Goal: Transaction & Acquisition: Purchase product/service

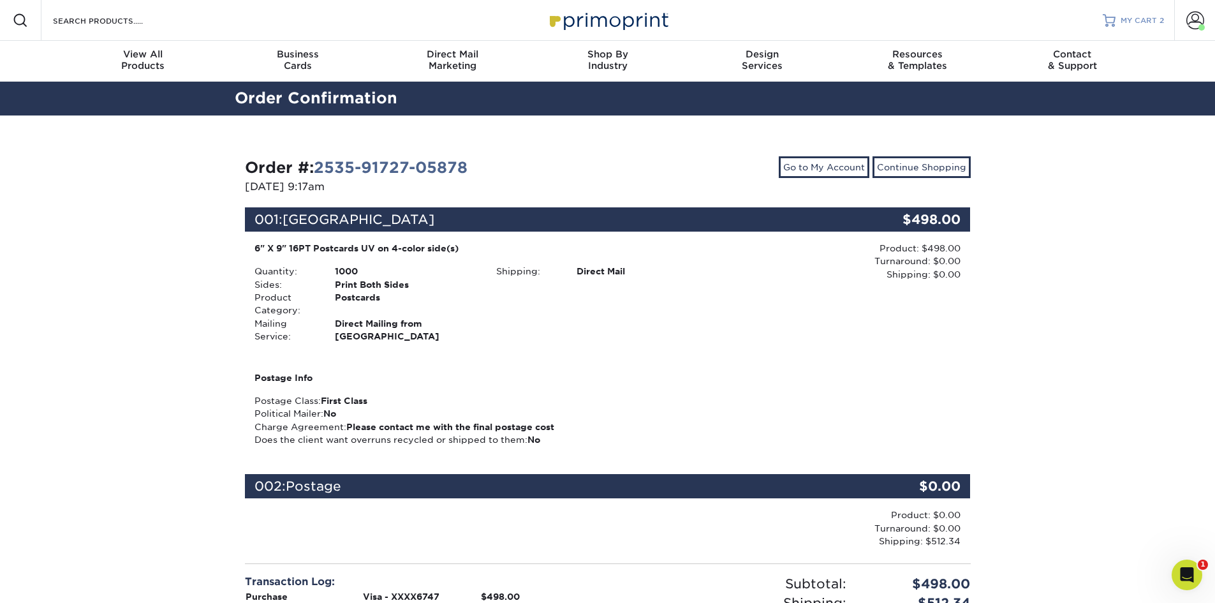
click at [1139, 27] on link "MY CART 2" at bounding box center [1133, 20] width 61 height 41
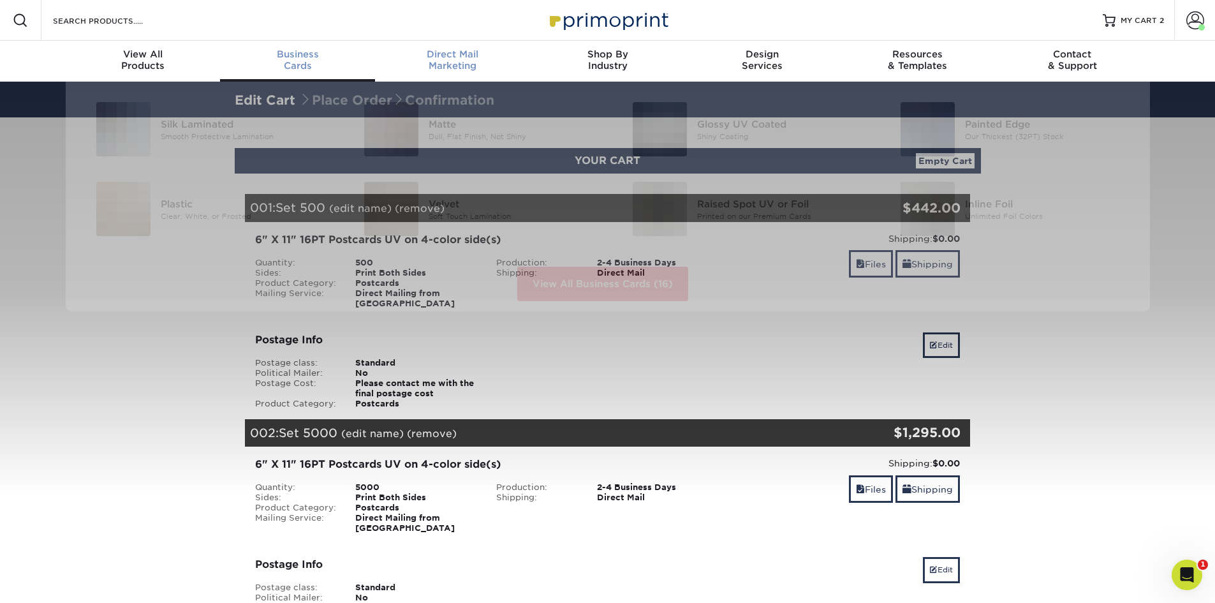
click at [438, 52] on span "Direct Mail" at bounding box center [452, 53] width 155 height 11
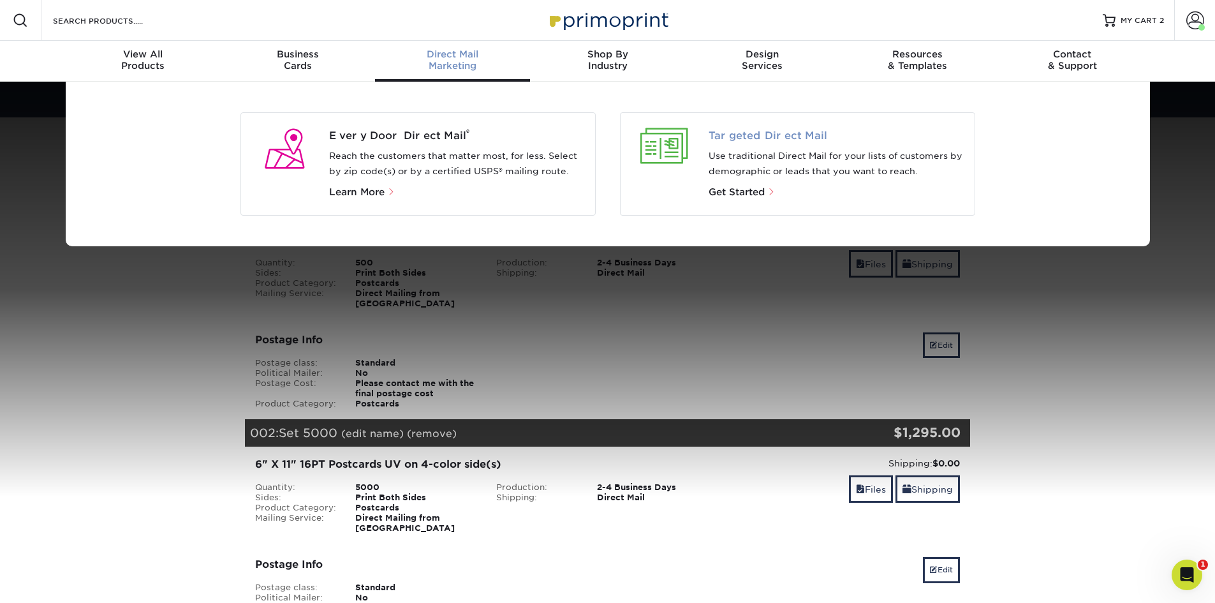
click at [726, 132] on span "Targeted Direct Mail" at bounding box center [837, 135] width 256 height 15
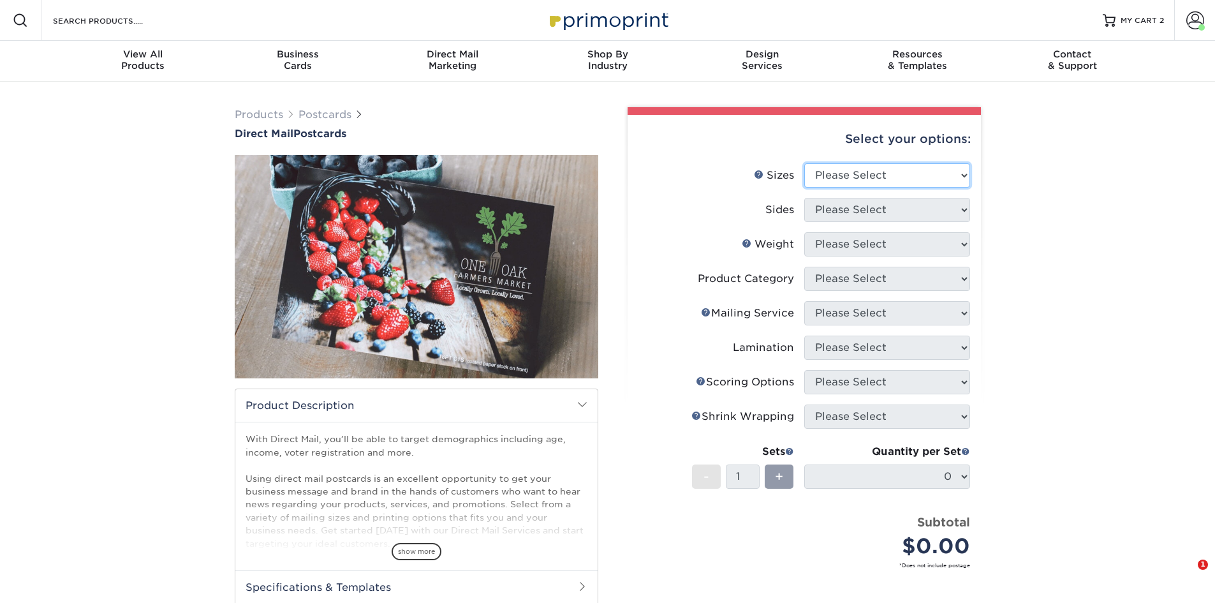
click at [863, 178] on select "Please Select 1.5" x 7" 2" x 4" 2" x 6" 2" x 7" 2" x 8" 2.12" x 5.5" 2.12" x 5.…" at bounding box center [887, 175] width 166 height 24
select select "6.00x11.00"
click at [804, 163] on select "Please Select 1.5" x 7" 2" x 4" 2" x 6" 2" x 7" 2" x 8" 2.12" x 5.5" 2.12" x 5.…" at bounding box center [887, 175] width 166 height 24
click at [862, 207] on select "Please Select Print Both Sides Print Front Only" at bounding box center [887, 210] width 166 height 24
select select "13abbda7-1d64-4f25-8bb2-c179b224825d"
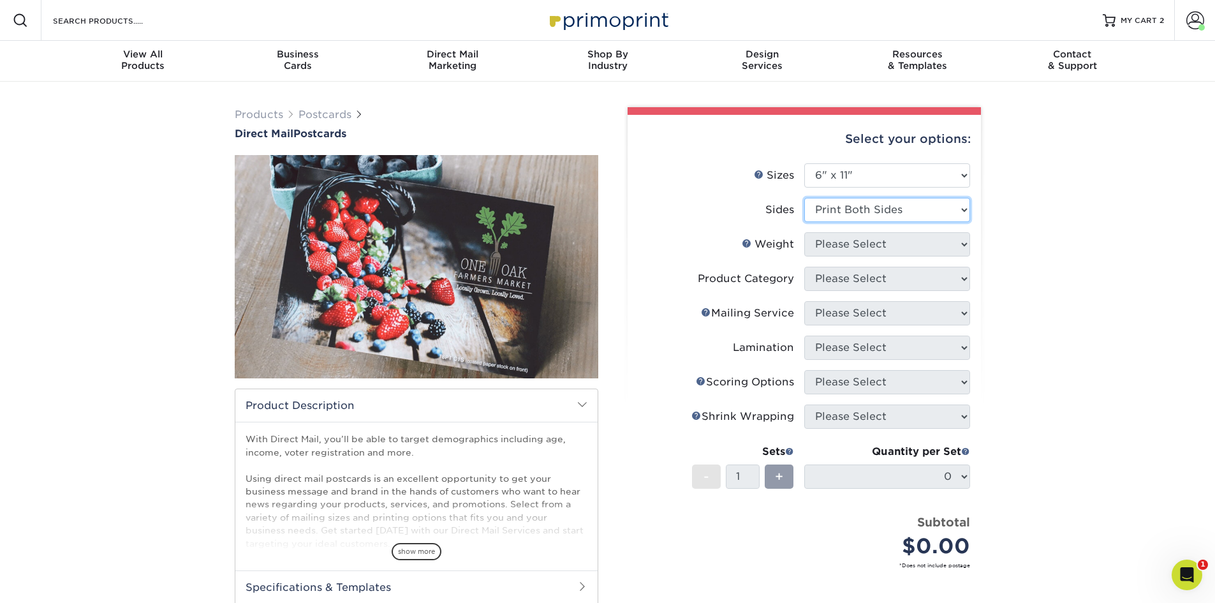
click at [804, 198] on select "Please Select Print Both Sides Print Front Only" at bounding box center [887, 210] width 166 height 24
click at [864, 242] on select "Please Select 14PT 16PT 14PT Uncoated 100LB" at bounding box center [887, 244] width 166 height 24
select select "16PT"
click at [804, 232] on select "Please Select 14PT 16PT 14PT Uncoated 100LB" at bounding box center [887, 244] width 166 height 24
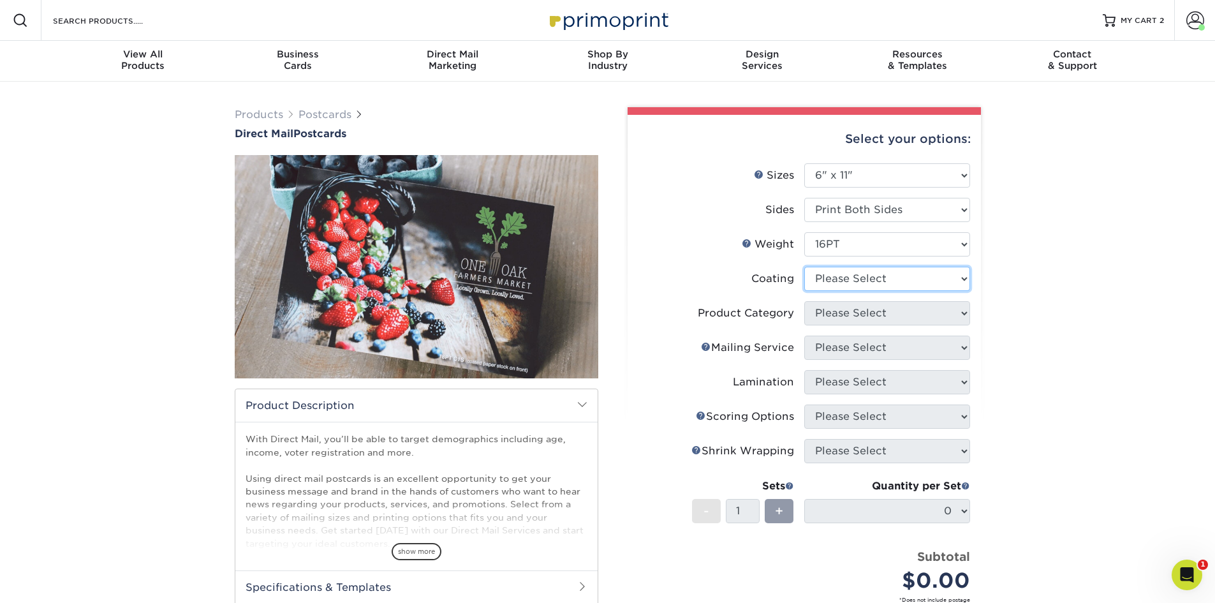
click at [852, 281] on select at bounding box center [887, 279] width 166 height 24
select select "ae367451-b2b8-45df-a344-0f05b6a12993"
click at [804, 267] on select at bounding box center [887, 279] width 166 height 24
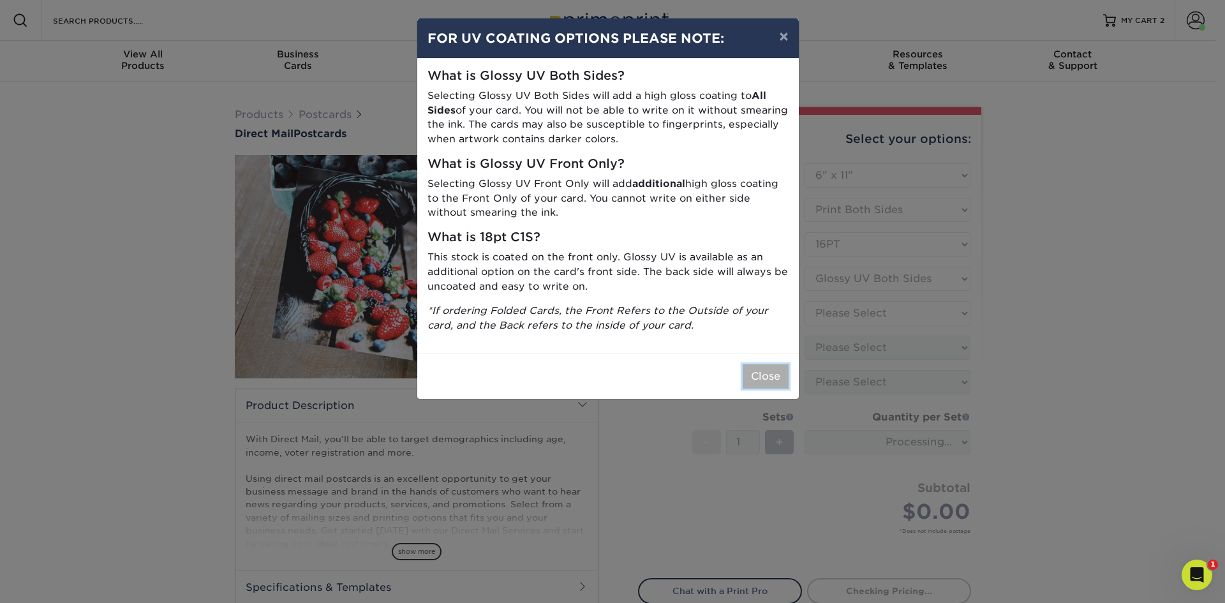
click at [776, 386] on button "Close" at bounding box center [765, 376] width 46 height 24
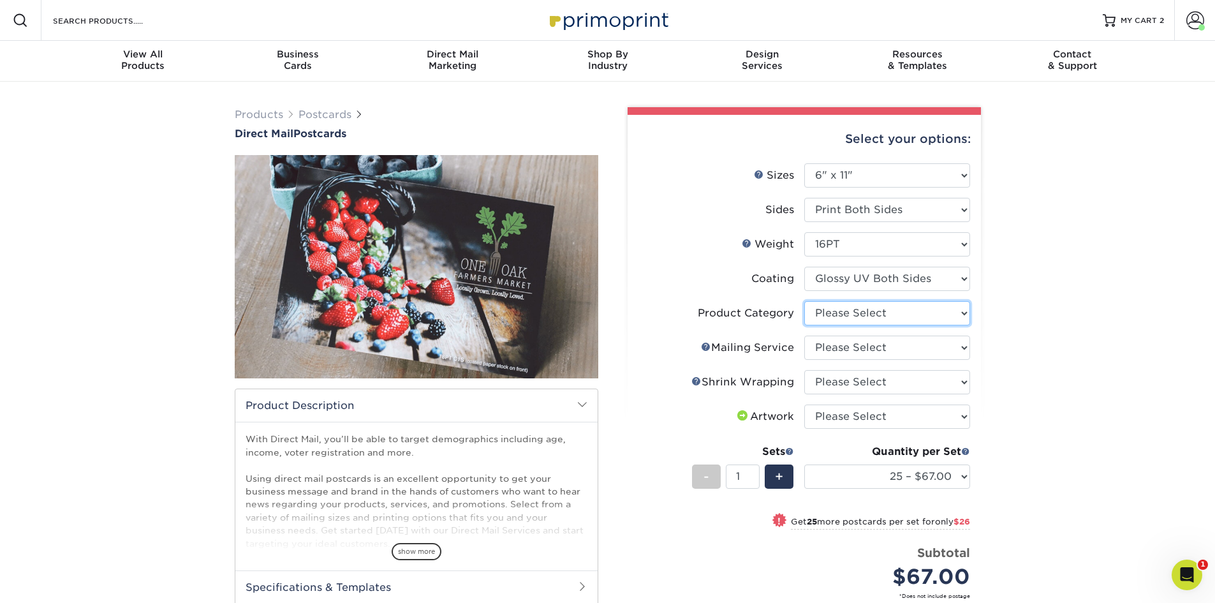
click at [858, 314] on select "Please Select Postcards" at bounding box center [887, 313] width 166 height 24
select select "9b7272e0-d6c8-4c3c-8e97-d3a1bcdab858"
click at [804, 301] on select "Please Select Postcards" at bounding box center [887, 313] width 166 height 24
click at [847, 345] on select "Please Select No Direct Mailing Service No, I will mail/stamp/imprint Direct Ma…" at bounding box center [887, 347] width 166 height 24
select select "d3cc0d54-e72f-41ce-80c5-e8486bf2cdb8"
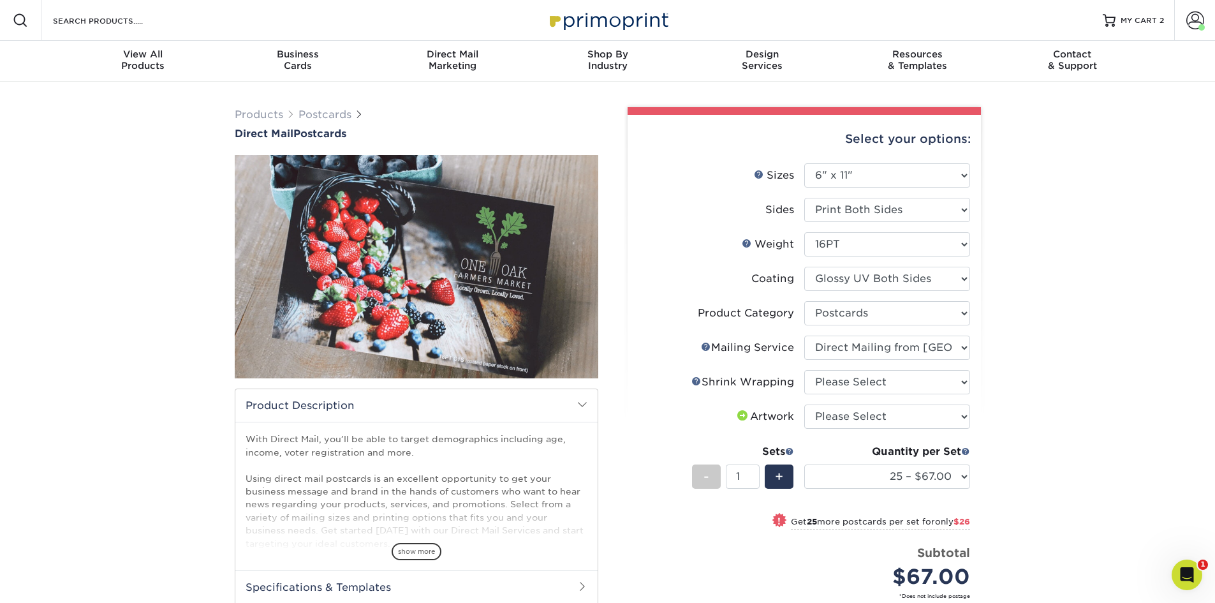
click at [804, 335] on select "Please Select No Direct Mailing Service No, I will mail/stamp/imprint Direct Ma…" at bounding box center [887, 347] width 166 height 24
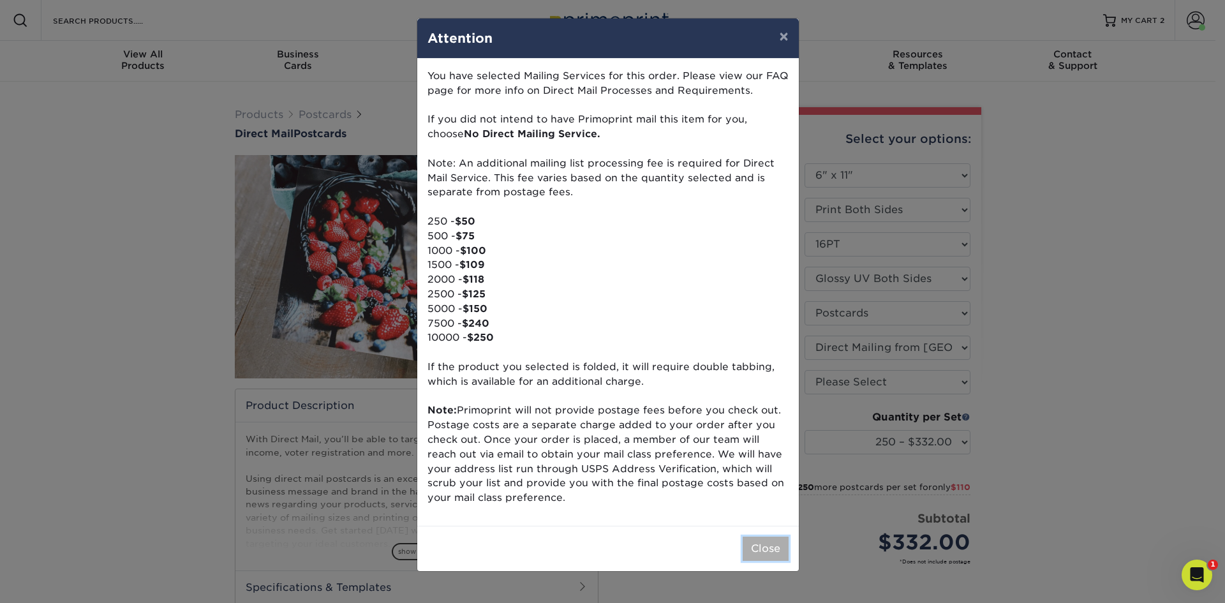
click at [754, 547] on button "Close" at bounding box center [765, 548] width 46 height 24
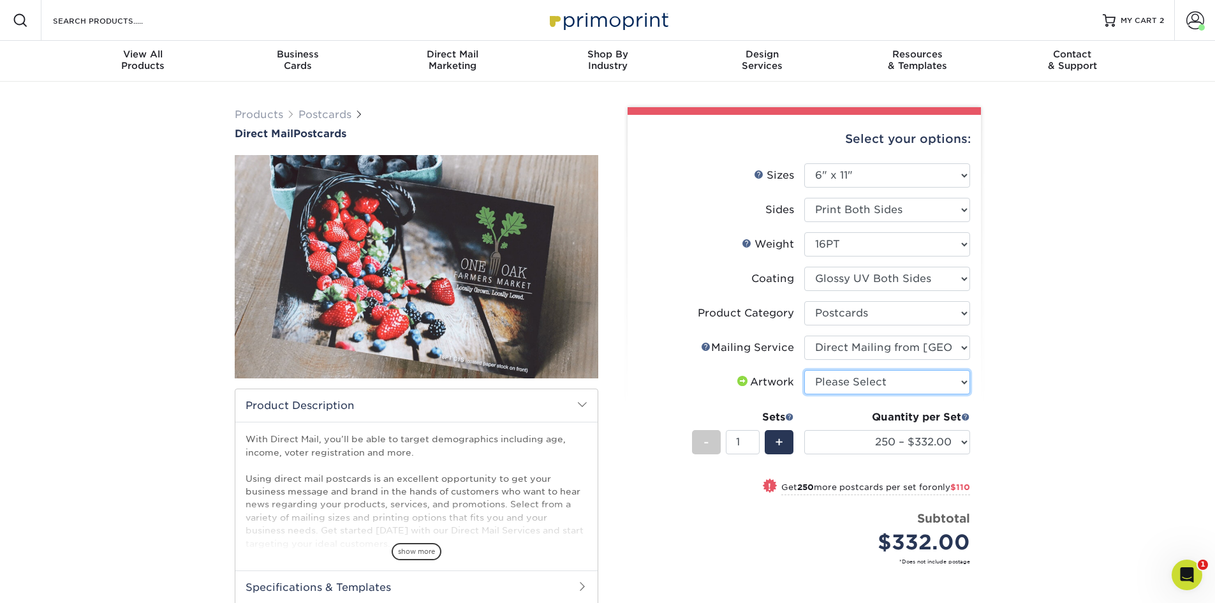
click at [843, 378] on select "Please Select I will upload files I need a design - $150" at bounding box center [887, 382] width 166 height 24
select select "upload"
click at [804, 370] on select "Please Select I will upload files I need a design - $150" at bounding box center [887, 382] width 166 height 24
click at [865, 441] on select "250 – $332.00 500 – $442.00 1000 – $575.00 2500 – $851.00 5000 – $1295.00 7500 …" at bounding box center [887, 442] width 166 height 24
click at [804, 430] on select "250 – $332.00 500 – $442.00 1000 – $575.00 2500 – $851.00 5000 – $1295.00 7500 …" at bounding box center [887, 442] width 166 height 24
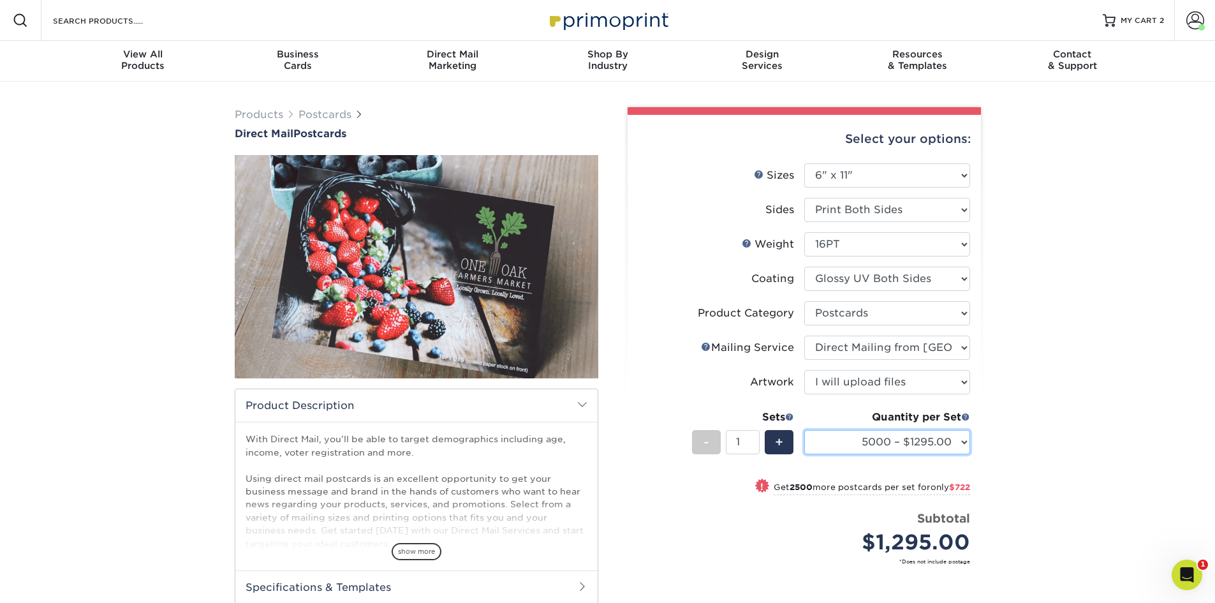
click at [848, 437] on select "250 – $332.00 500 – $442.00 1000 – $575.00 2500 – $851.00 5000 – $1295.00 7500 …" at bounding box center [887, 442] width 166 height 24
select select "1000 – $575.00"
click at [804, 430] on select "250 – $332.00 500 – $442.00 1000 – $575.00 2500 – $851.00 5000 – $1295.00 7500 …" at bounding box center [887, 442] width 166 height 24
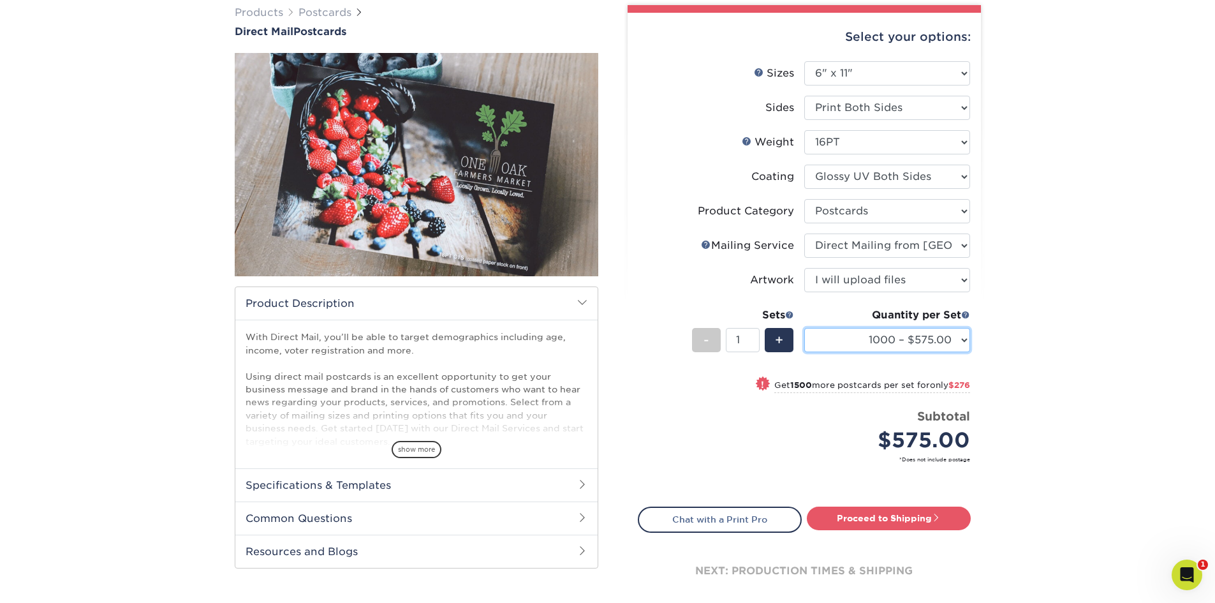
scroll to position [212, 0]
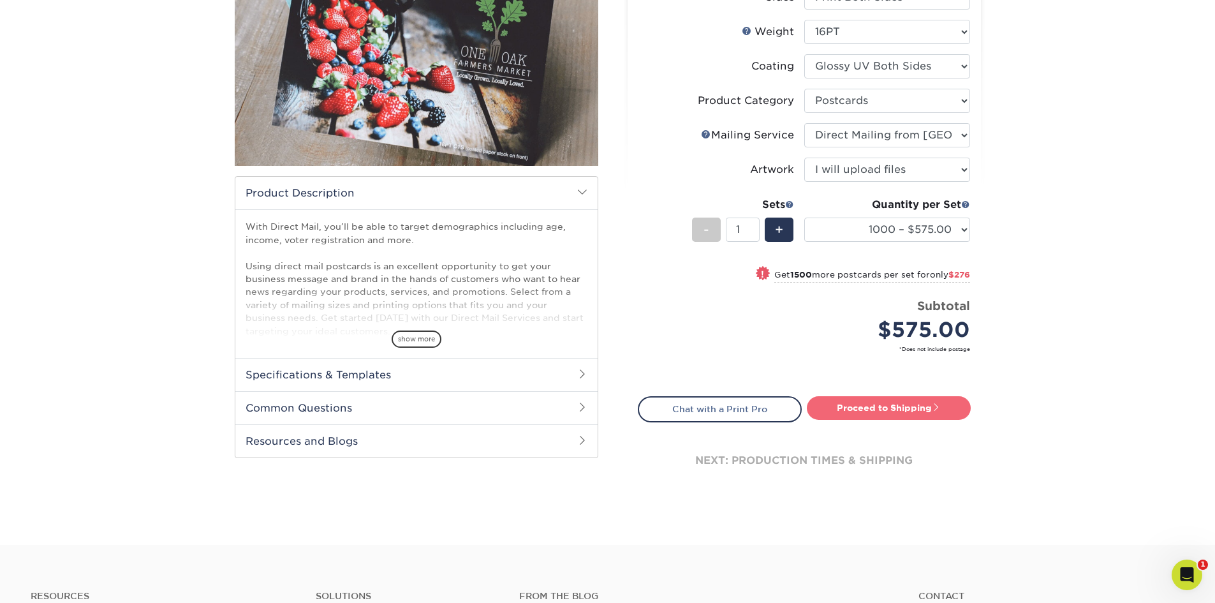
click at [930, 408] on link "Proceed to Shipping" at bounding box center [889, 407] width 164 height 23
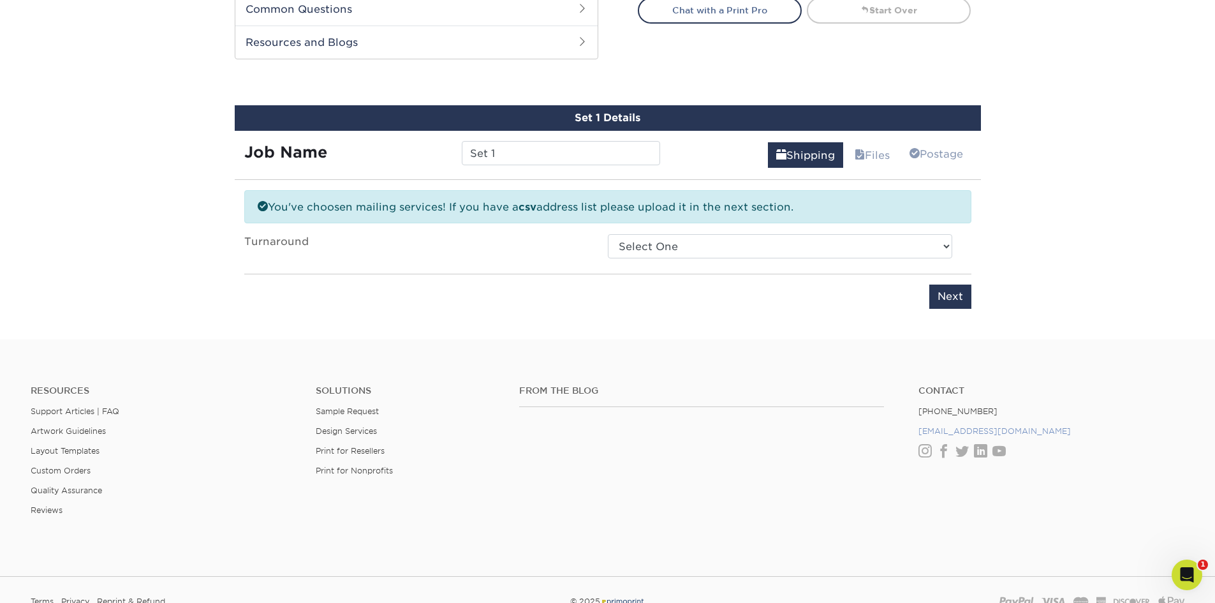
scroll to position [644, 0]
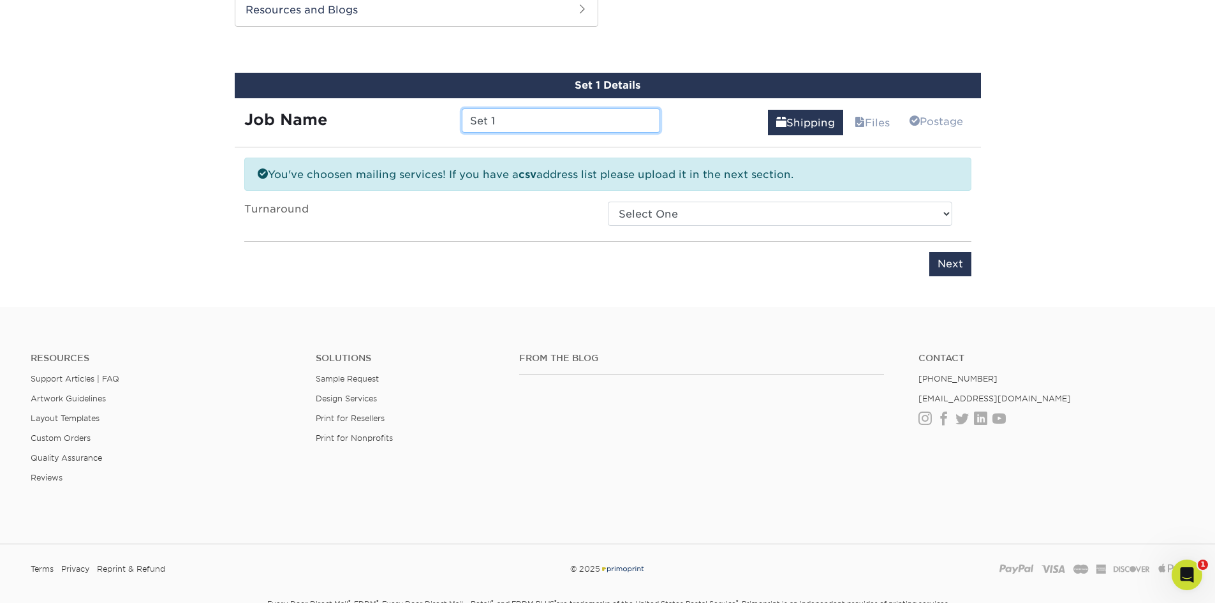
click at [534, 122] on input "Set 1" at bounding box center [561, 120] width 198 height 24
type input "Set 749"
click at [906, 223] on select "Select One 2-4 Business Days 2 Day Next Business Day" at bounding box center [780, 214] width 344 height 24
select select "9b425ab2-e8ba-404a-bb3f-a194e1548a97"
click at [608, 202] on select "Select One 2-4 Business Days 2 Day Next Business Day" at bounding box center [780, 214] width 344 height 24
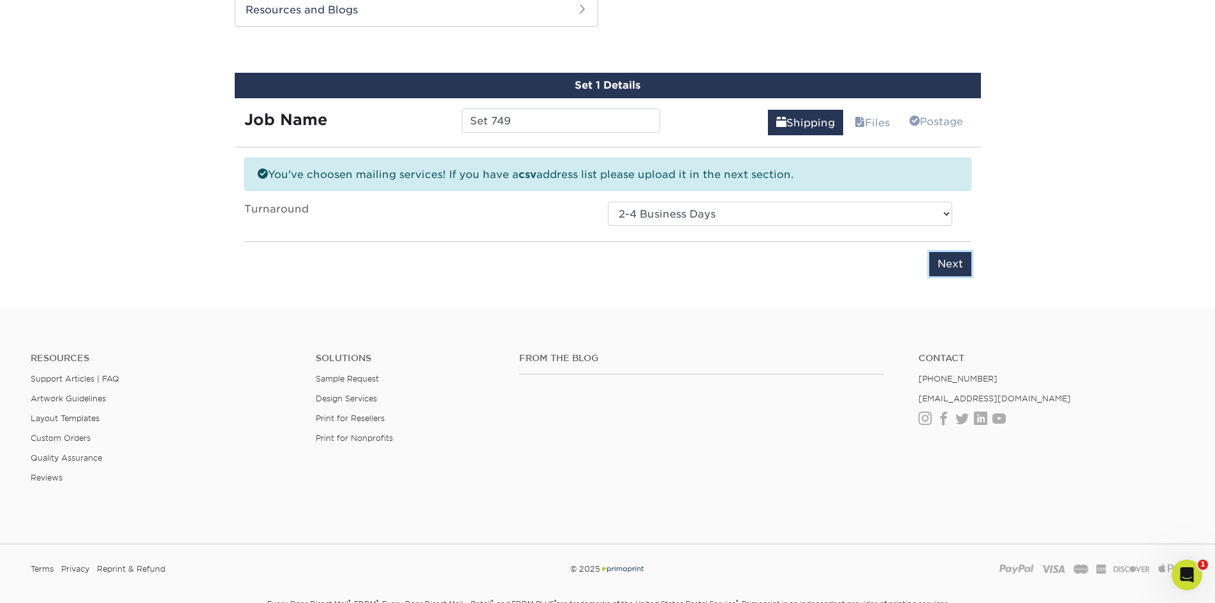
click at [941, 261] on input "Next" at bounding box center [950, 264] width 42 height 24
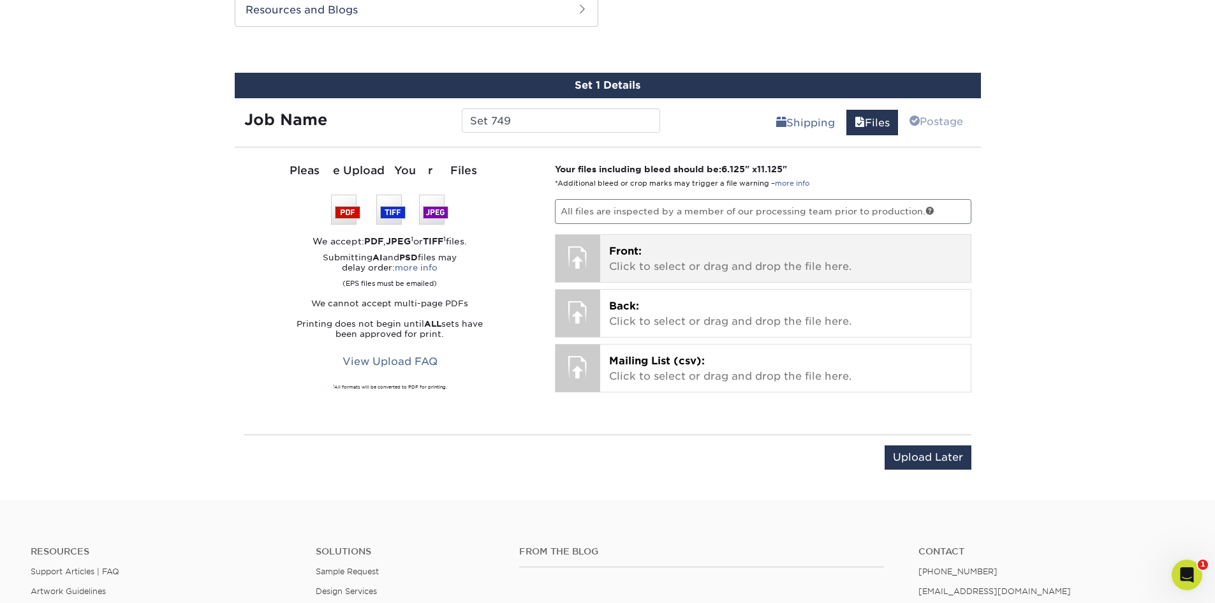
click at [712, 267] on p "Front: Click to select or drag and drop the file here." at bounding box center [785, 259] width 353 height 31
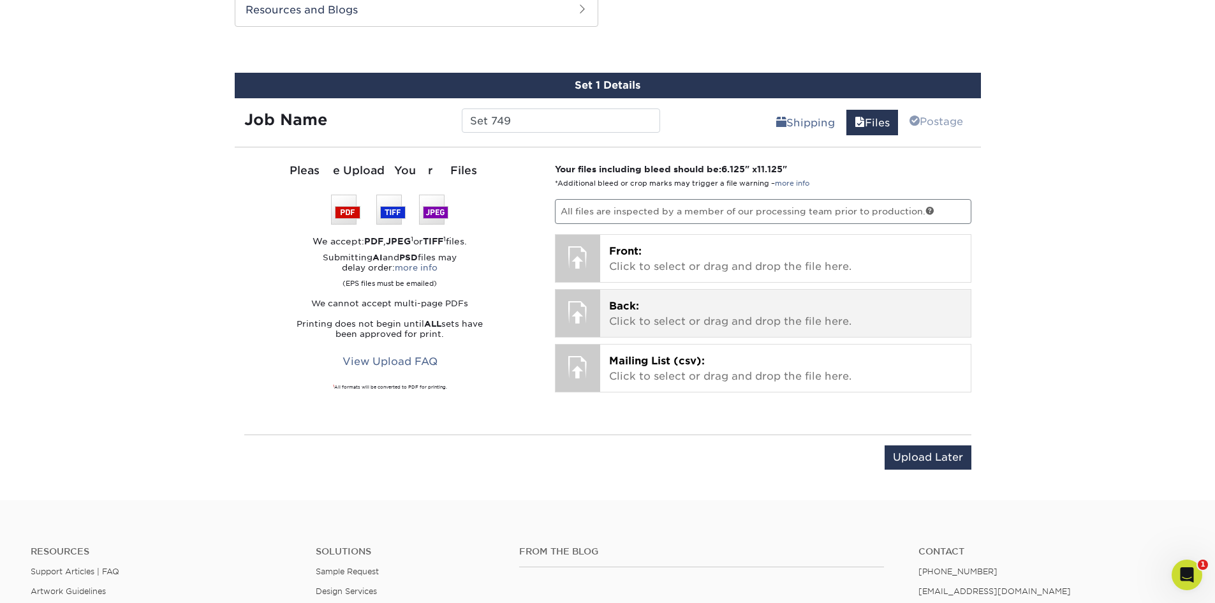
click at [576, 311] on div at bounding box center [577, 312] width 45 height 45
click at [658, 314] on p "Back: Click to select or drag and drop the file here." at bounding box center [785, 313] width 353 height 31
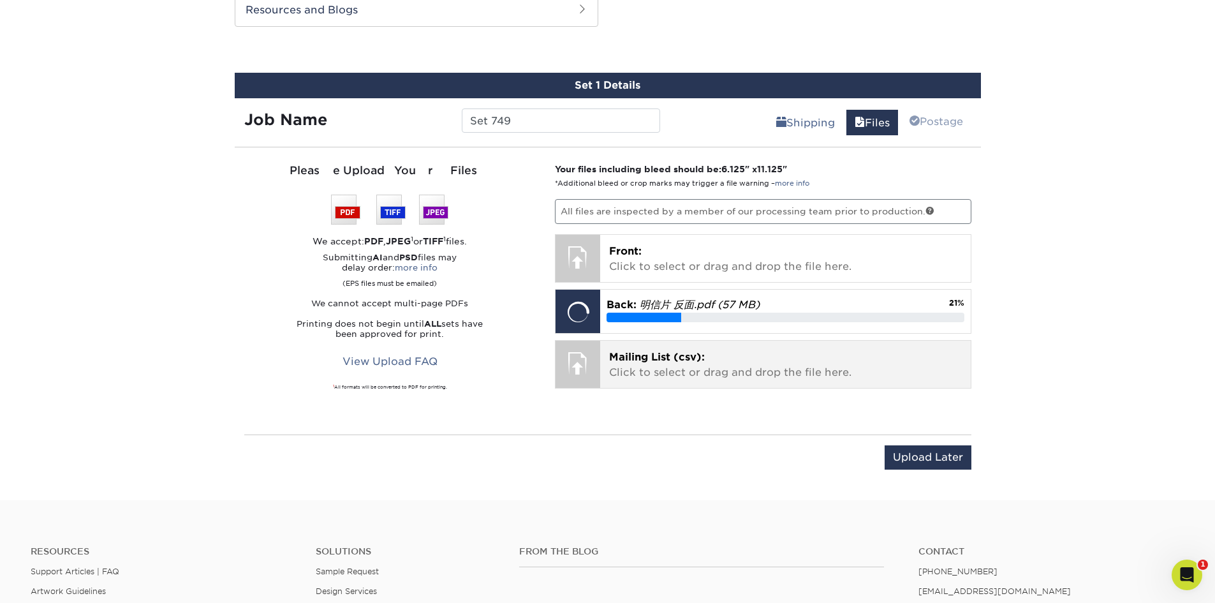
click at [719, 362] on p "Mailing List (csv): Click to select or drag and drop the file here." at bounding box center [785, 364] width 353 height 31
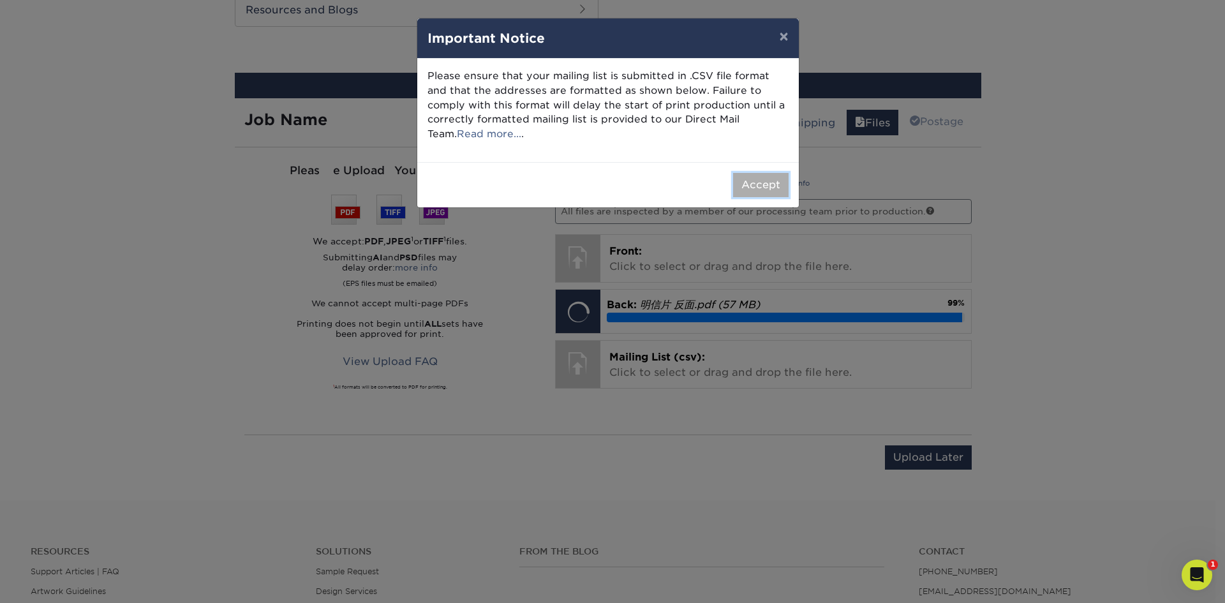
click at [776, 182] on button "Accept" at bounding box center [760, 185] width 55 height 24
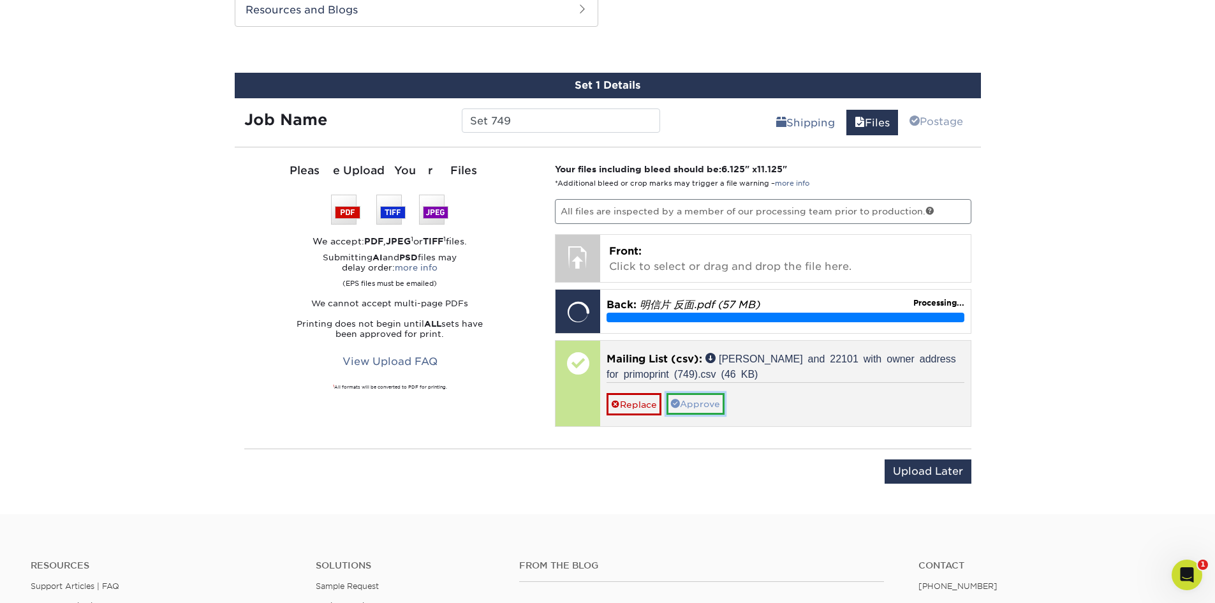
click at [708, 412] on link "Approve" at bounding box center [695, 404] width 58 height 22
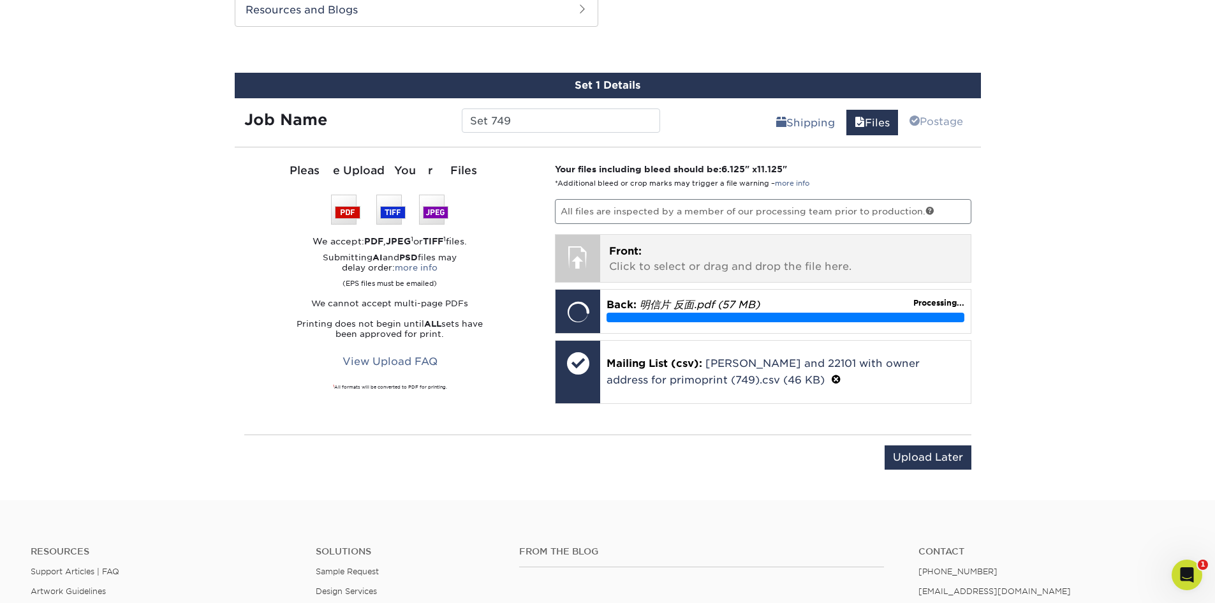
click at [633, 254] on span "Front:" at bounding box center [625, 251] width 33 height 12
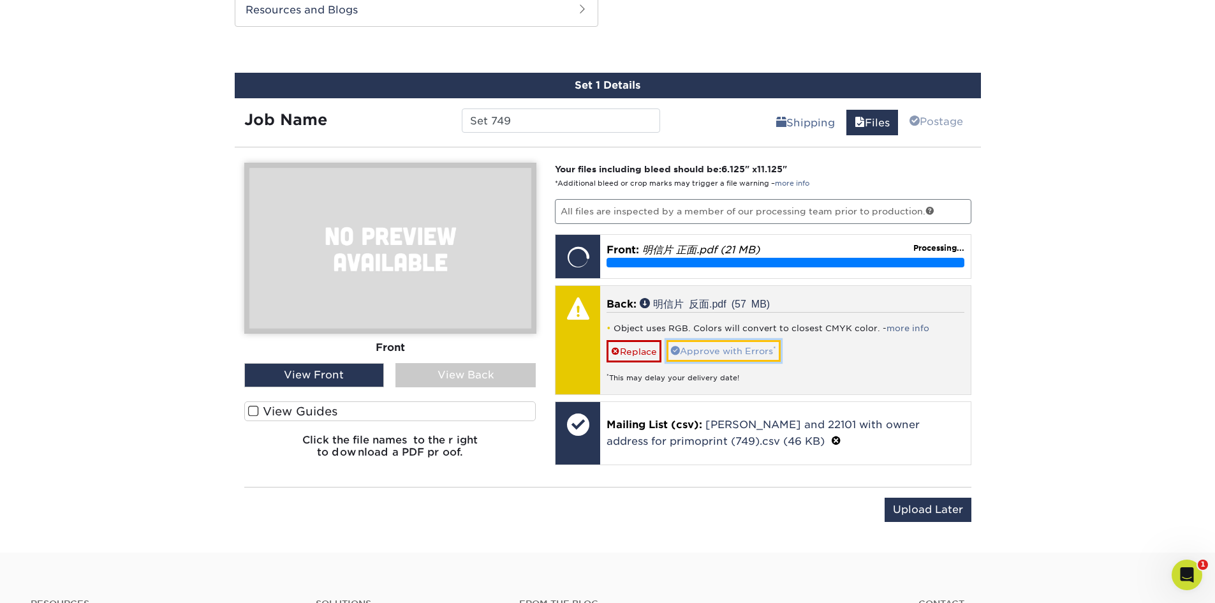
click at [736, 351] on link "Approve with Errors *" at bounding box center [723, 351] width 114 height 22
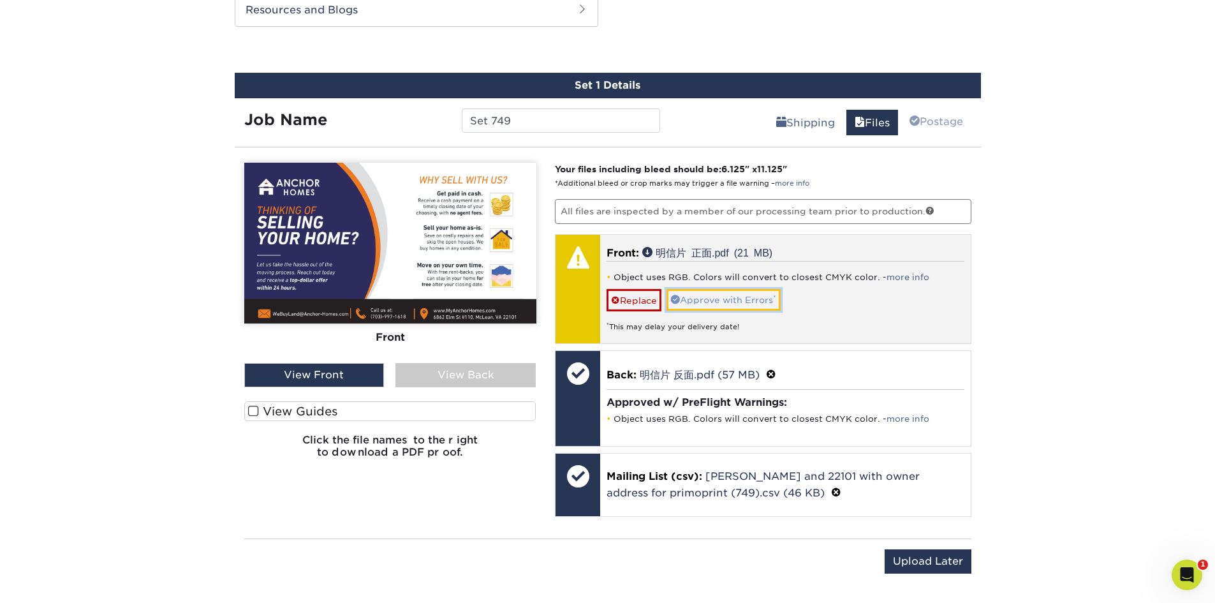
click at [751, 302] on link "Approve with Errors *" at bounding box center [723, 300] width 114 height 22
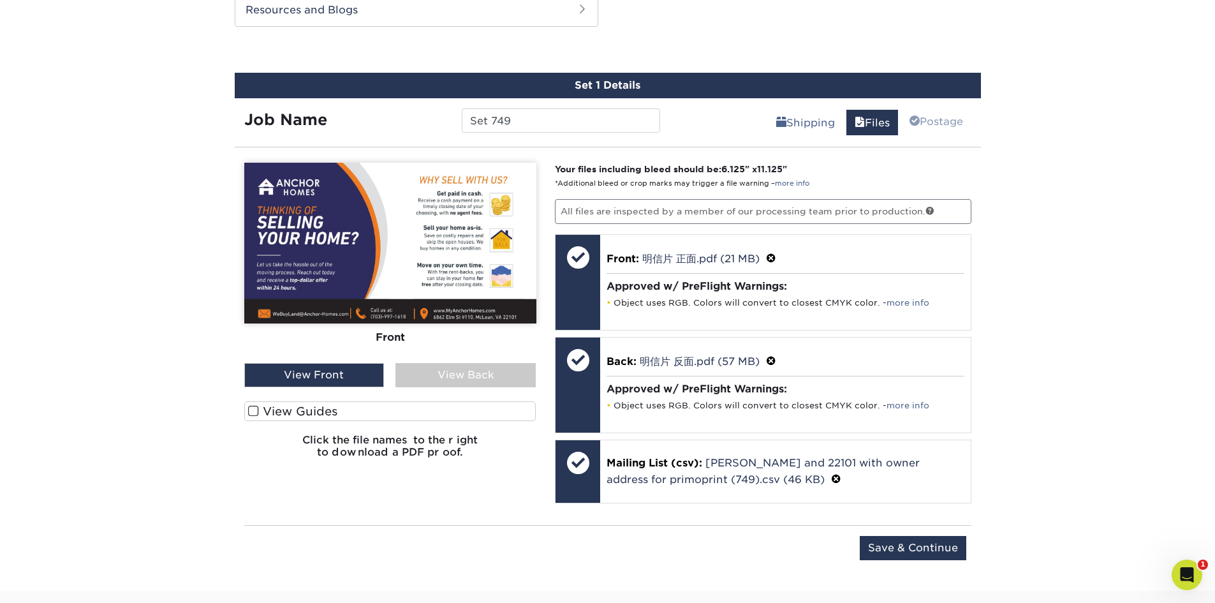
click at [430, 404] on label "View Guides" at bounding box center [390, 411] width 292 height 20
click at [0, 0] on input "View Guides" at bounding box center [0, 0] width 0 height 0
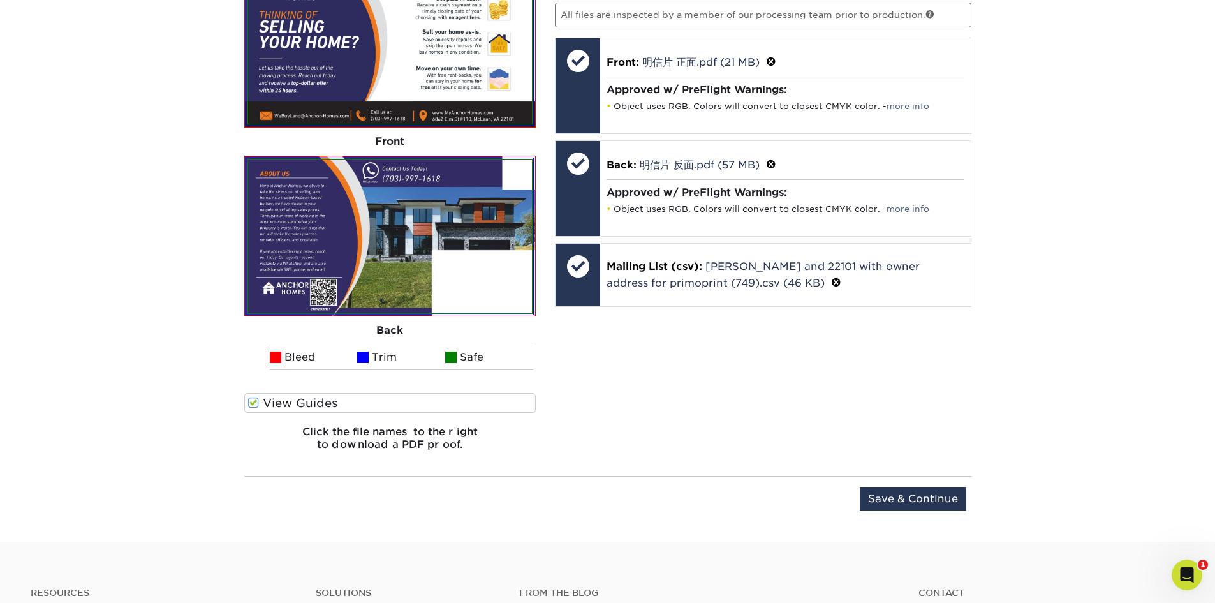
scroll to position [962, 0]
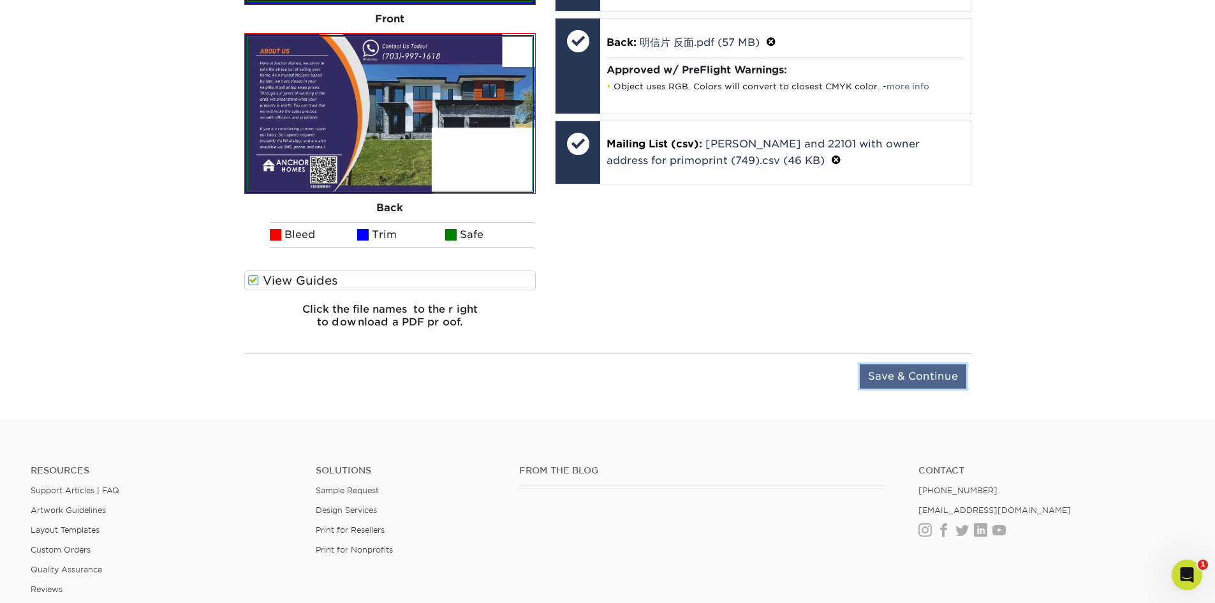
click at [927, 375] on input "Save & Continue" at bounding box center [913, 376] width 107 height 24
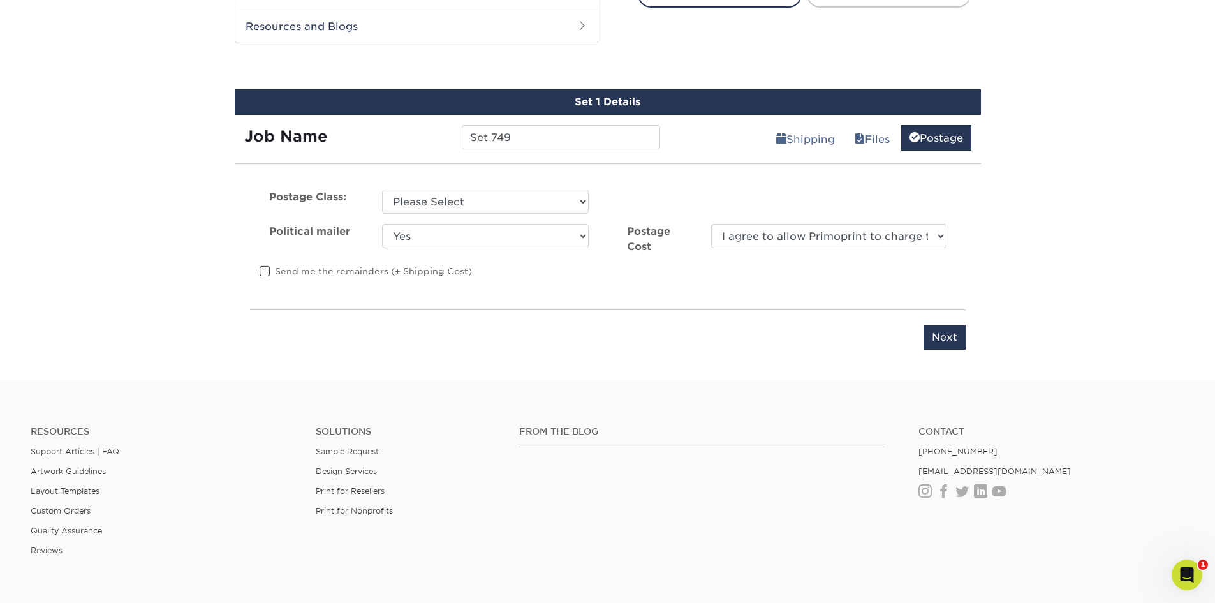
scroll to position [565, 0]
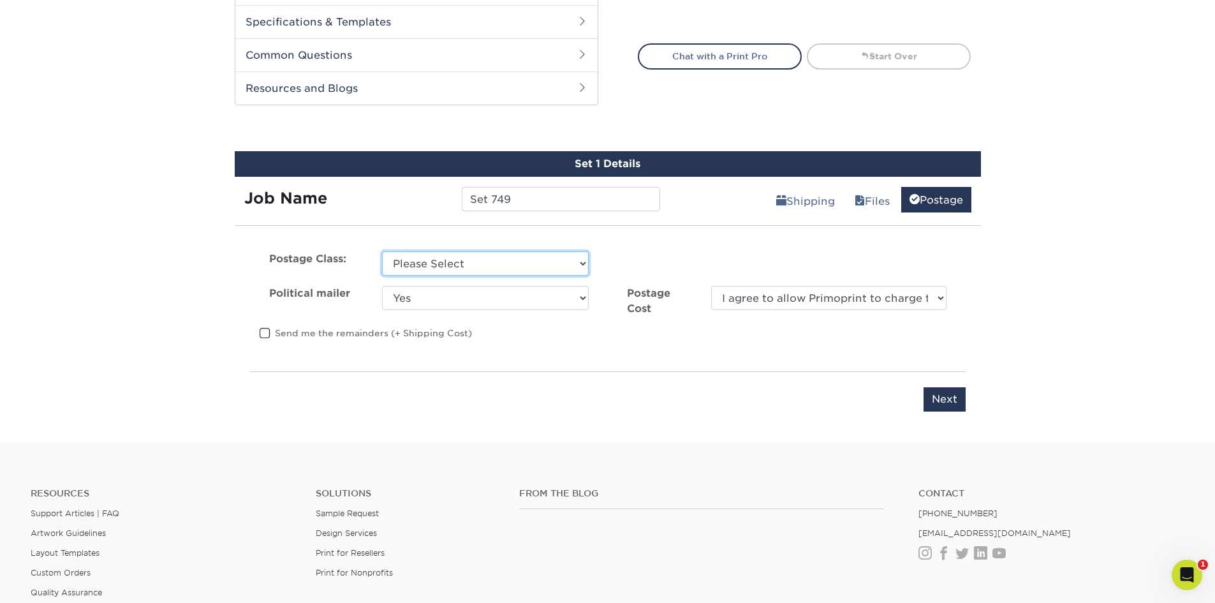
drag, startPoint x: 471, startPoint y: 261, endPoint x: 469, endPoint y: 270, distance: 8.4
click at [471, 261] on select "Please Select First Class Standard Class Non Profit" at bounding box center [485, 263] width 207 height 24
select select "standard"
click at [382, 251] on select "Please Select First Class Standard Class Non Profit" at bounding box center [485, 263] width 207 height 24
click at [515, 290] on select "Yes No" at bounding box center [485, 298] width 207 height 24
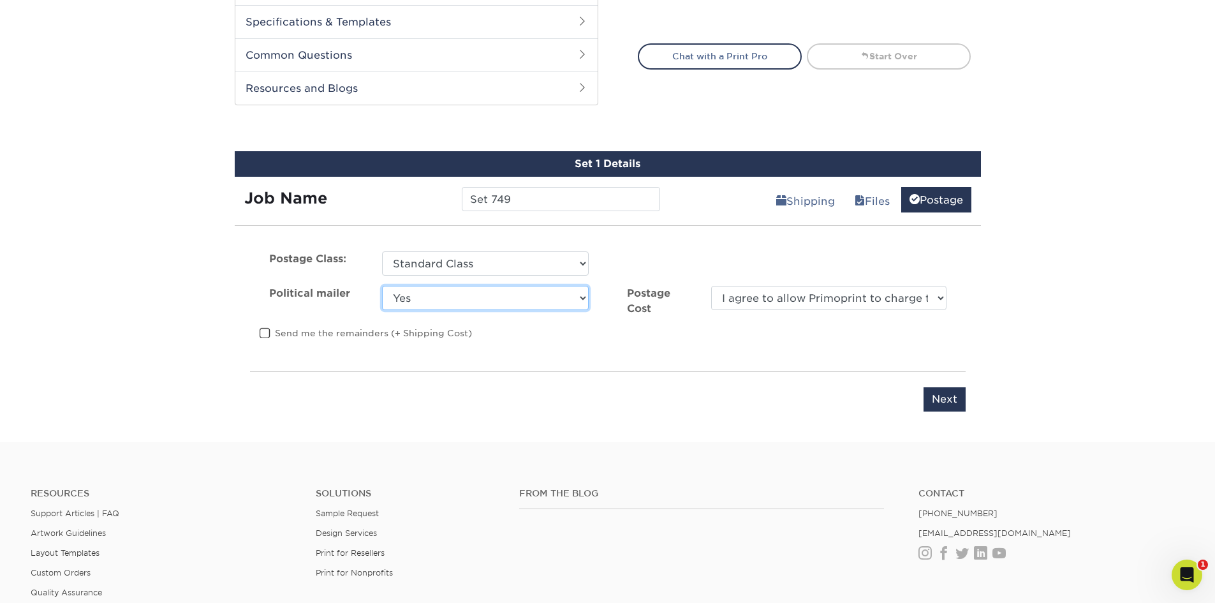
select select "0"
click at [382, 286] on select "Yes No" at bounding box center [485, 298] width 207 height 24
click at [853, 281] on div "Postage Class: Please Select First Class Standard Class Non Profit CRID #: Poli…" at bounding box center [607, 303] width 735 height 104
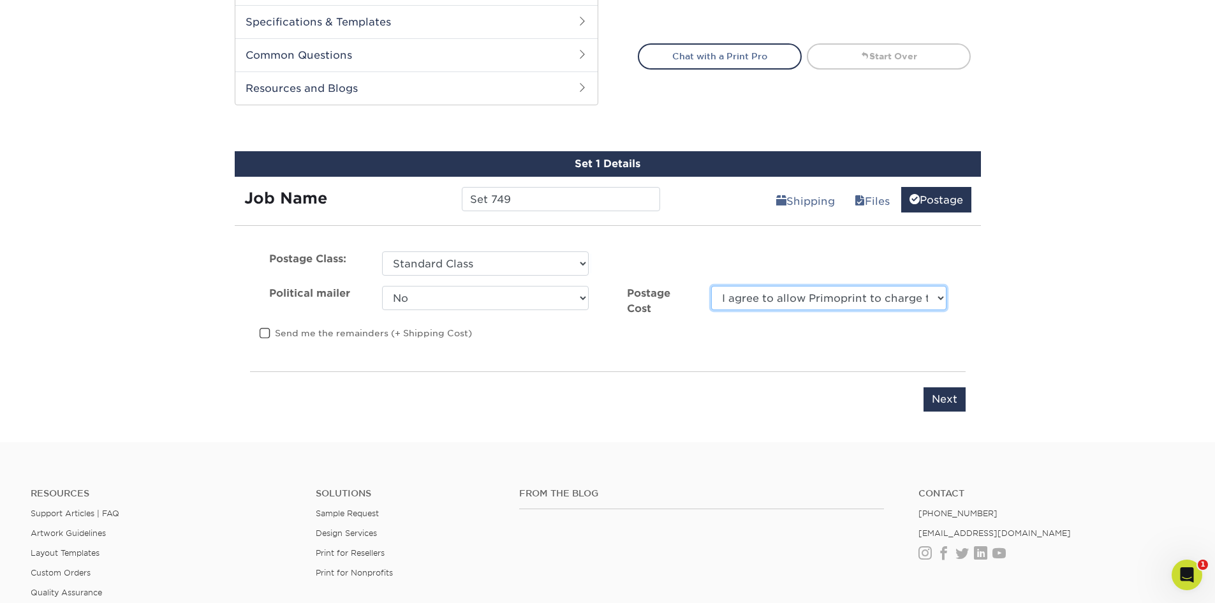
click at [851, 296] on select "I agree to allow Primoprint to charge the card on file for the final postage co…" at bounding box center [828, 298] width 235 height 24
select select "0"
click at [711, 286] on select "I agree to allow Primoprint to charge the card on file for the final postage co…" at bounding box center [828, 298] width 235 height 24
click at [943, 406] on input "Next" at bounding box center [944, 399] width 42 height 24
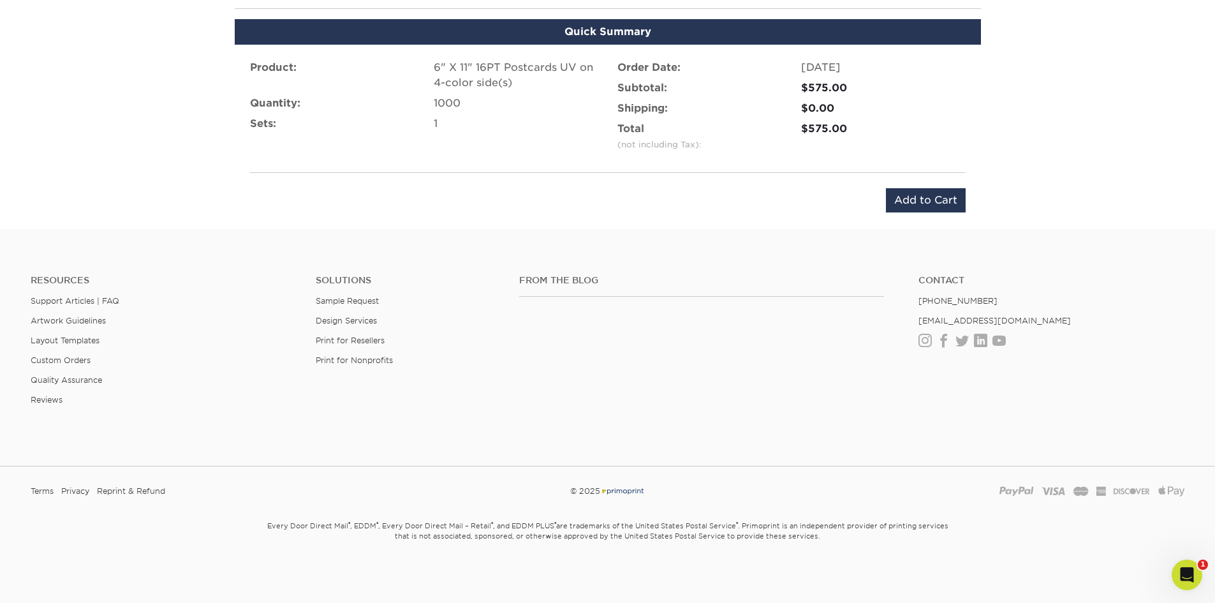
scroll to position [787, 0]
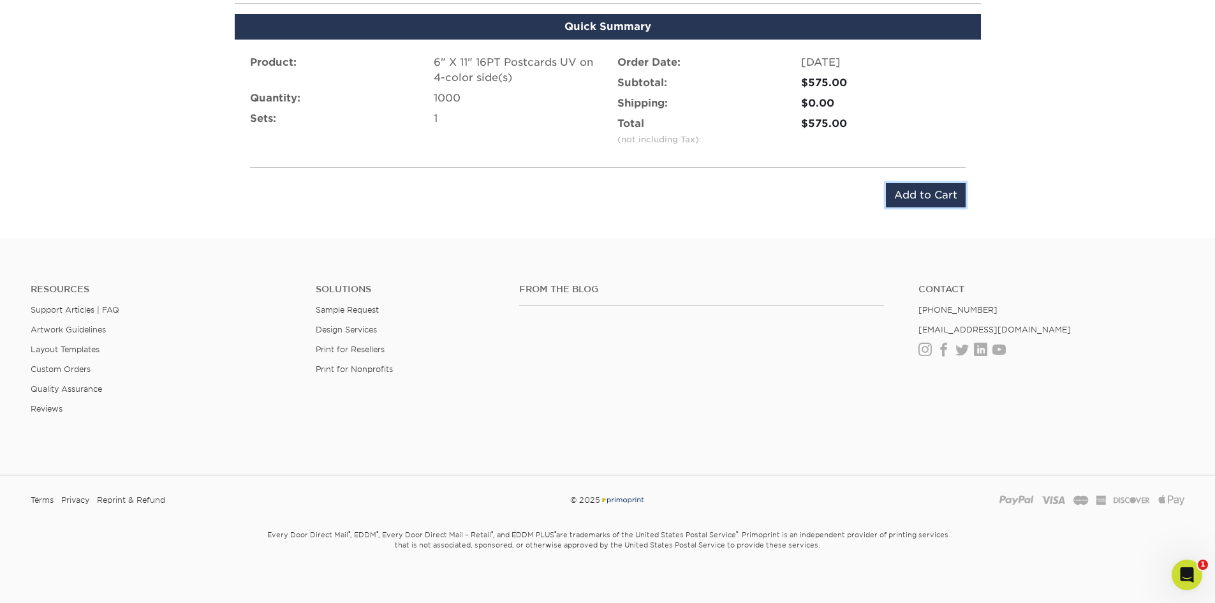
click at [904, 193] on input "Add to Cart" at bounding box center [926, 195] width 80 height 24
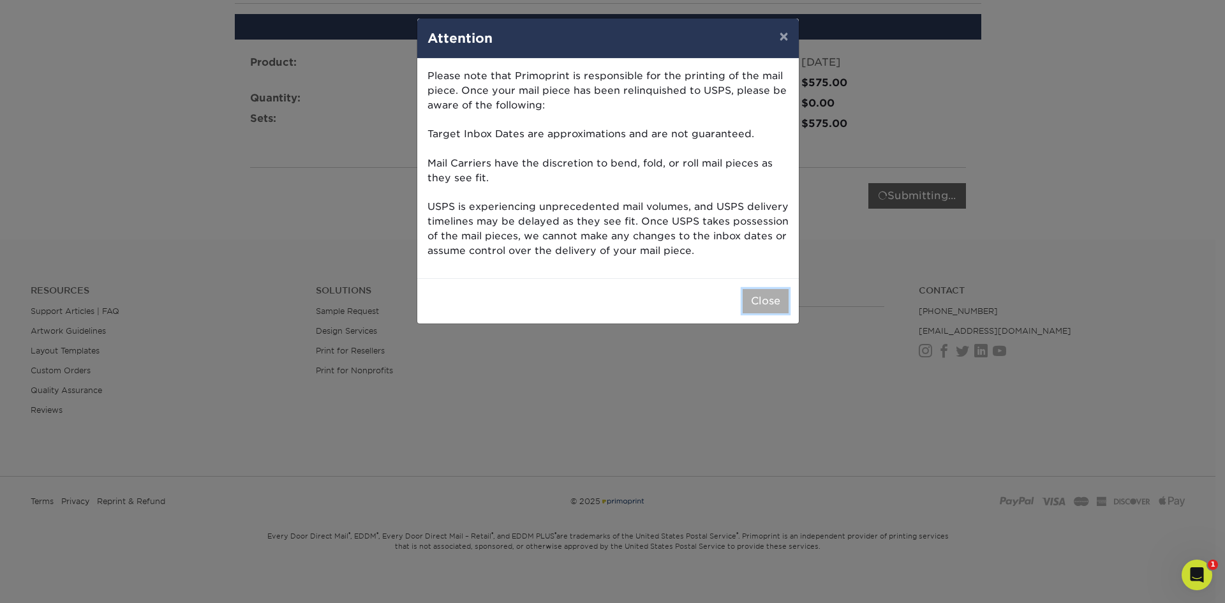
click at [765, 306] on button "Close" at bounding box center [765, 301] width 46 height 24
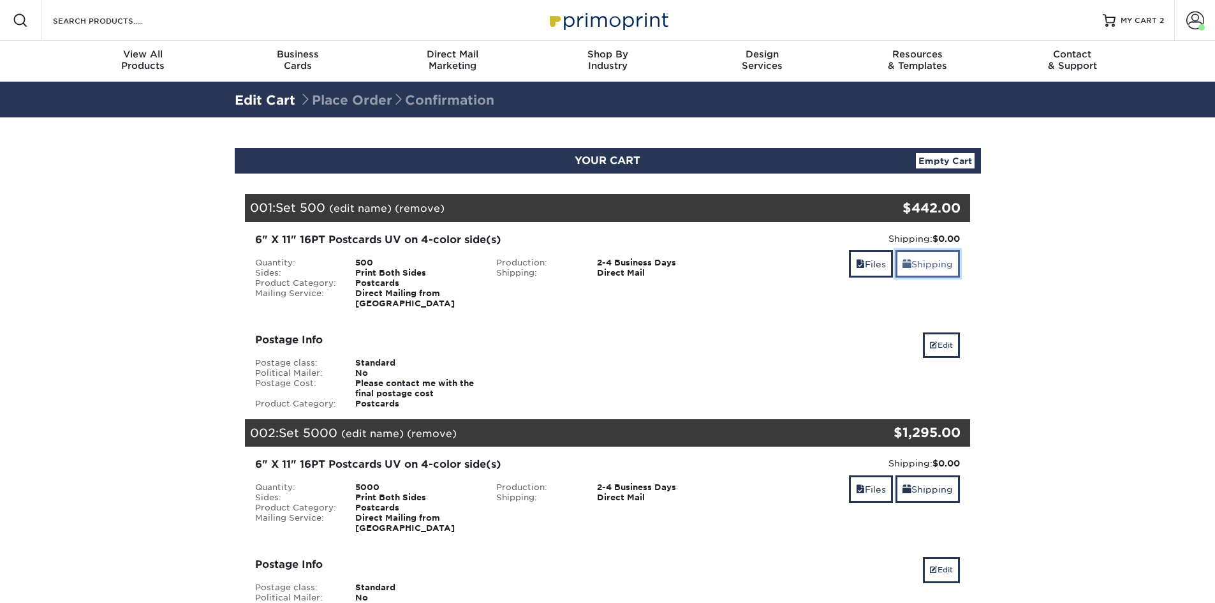
click at [929, 269] on link "Shipping" at bounding box center [927, 263] width 64 height 27
click at [856, 263] on span at bounding box center [860, 264] width 9 height 10
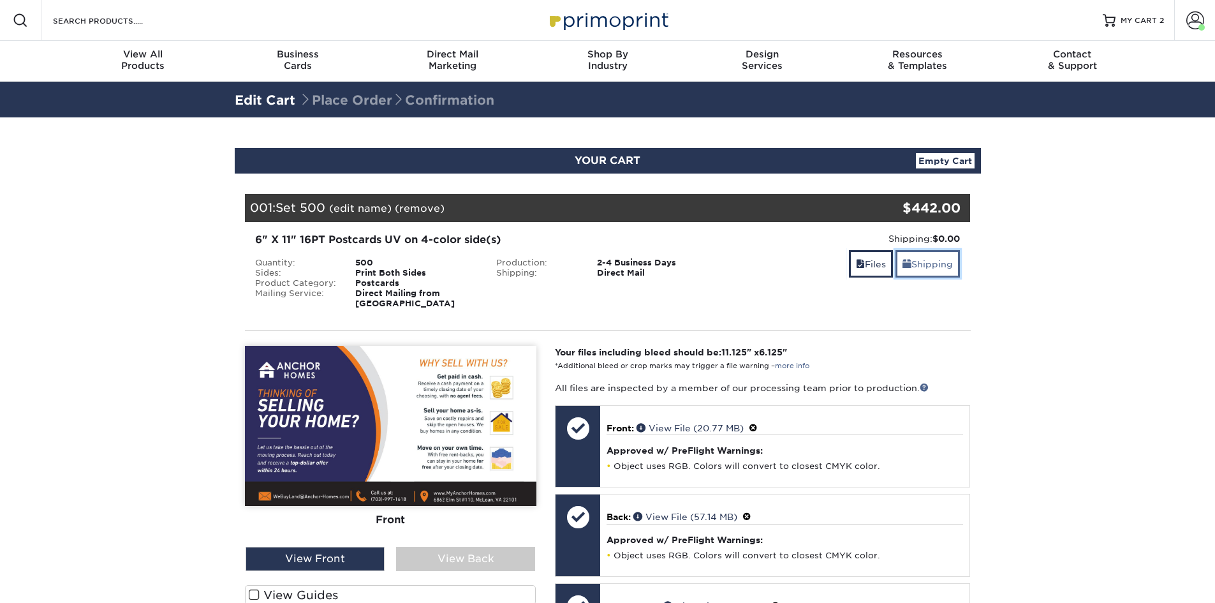
click at [927, 264] on link "Shipping" at bounding box center [927, 263] width 64 height 27
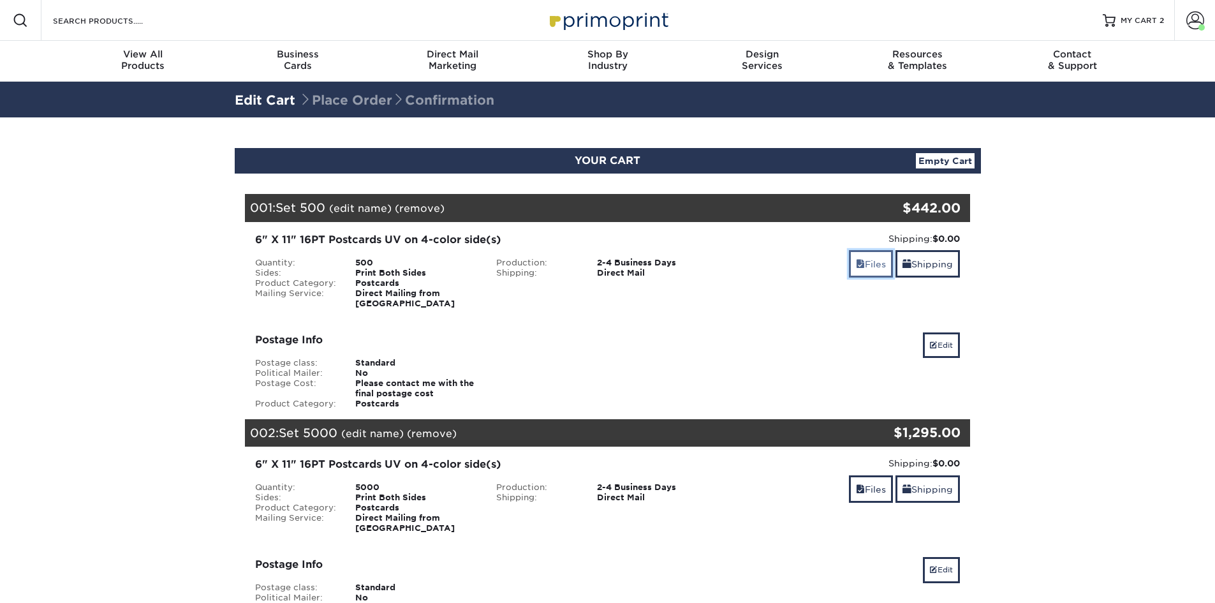
click at [867, 263] on link "Files" at bounding box center [871, 263] width 44 height 27
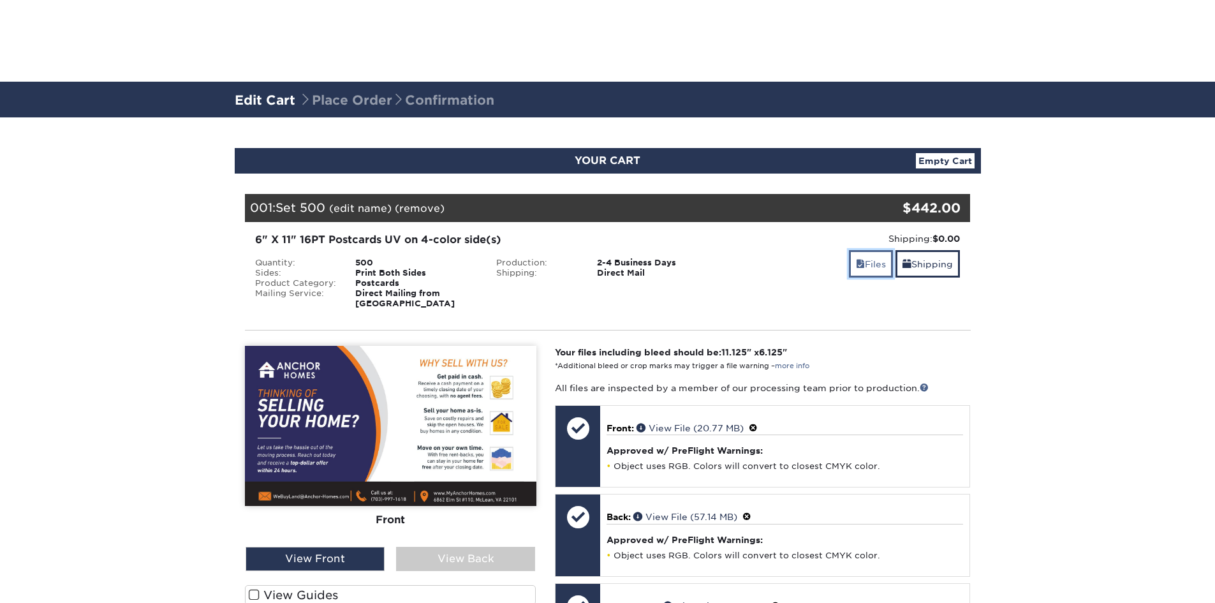
scroll to position [425, 0]
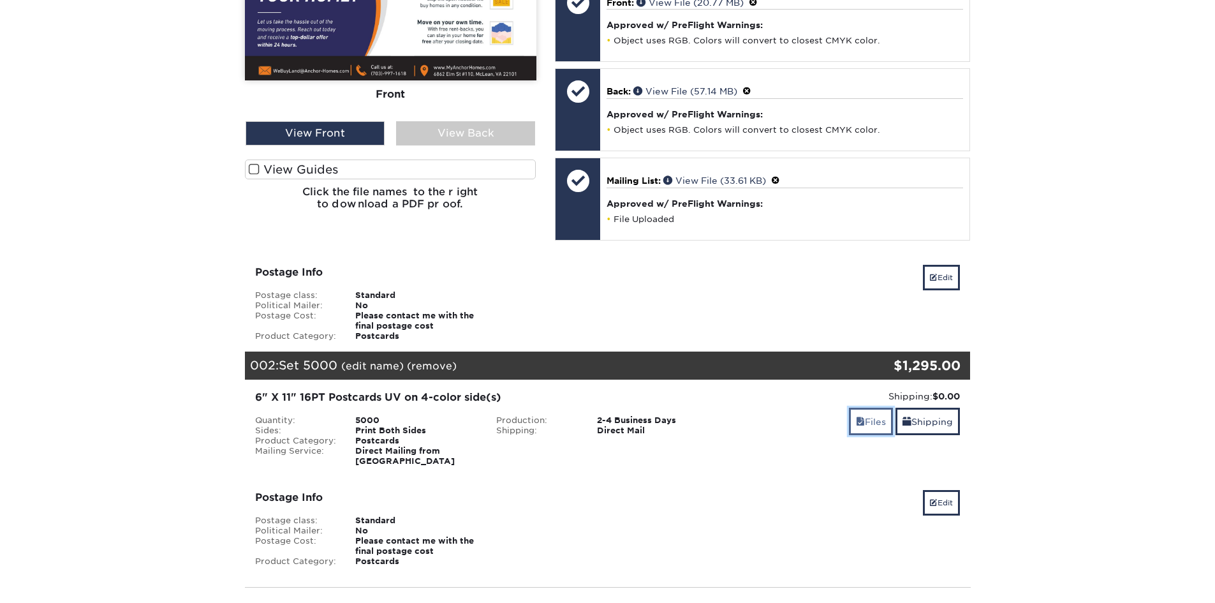
click at [864, 413] on link "Files" at bounding box center [871, 421] width 44 height 27
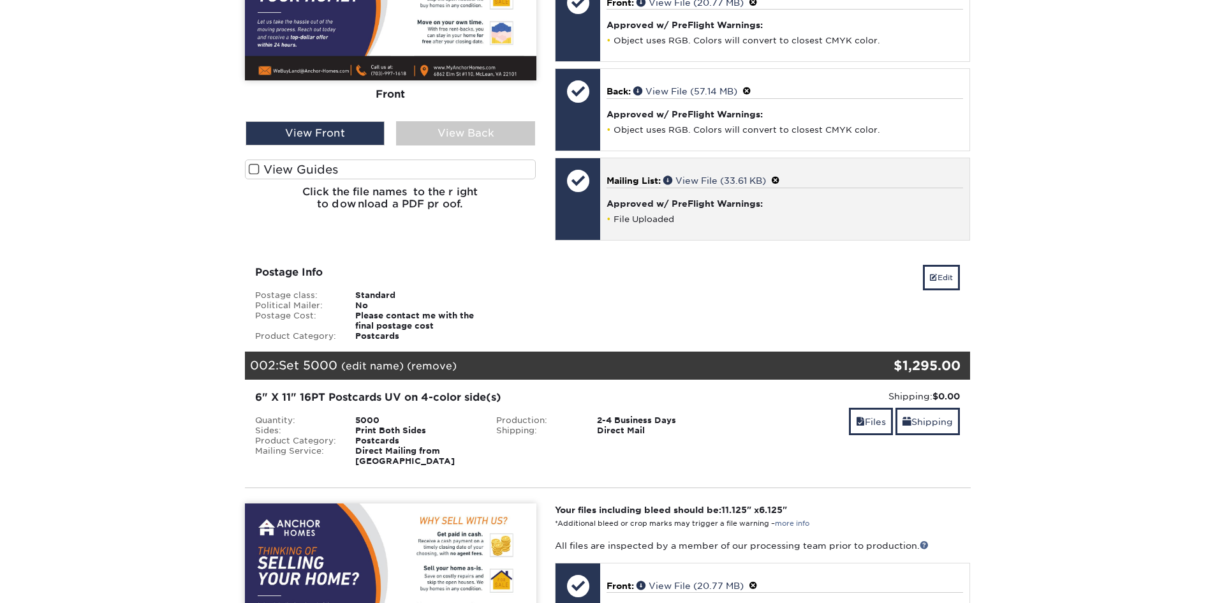
click at [780, 175] on span at bounding box center [775, 180] width 9 height 10
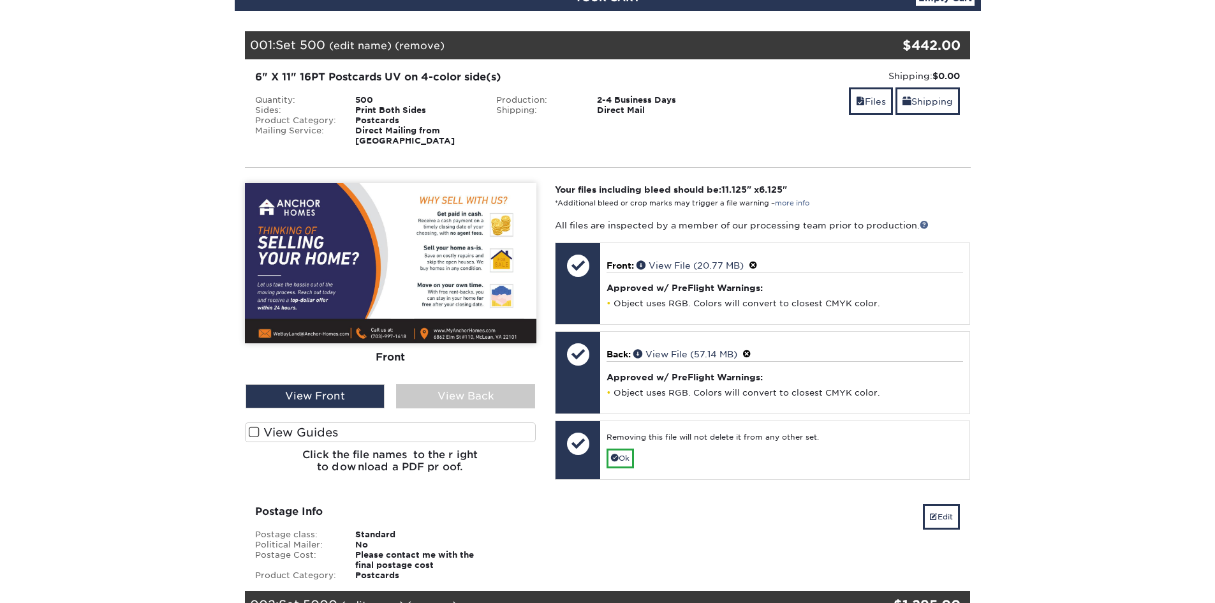
scroll to position [0, 0]
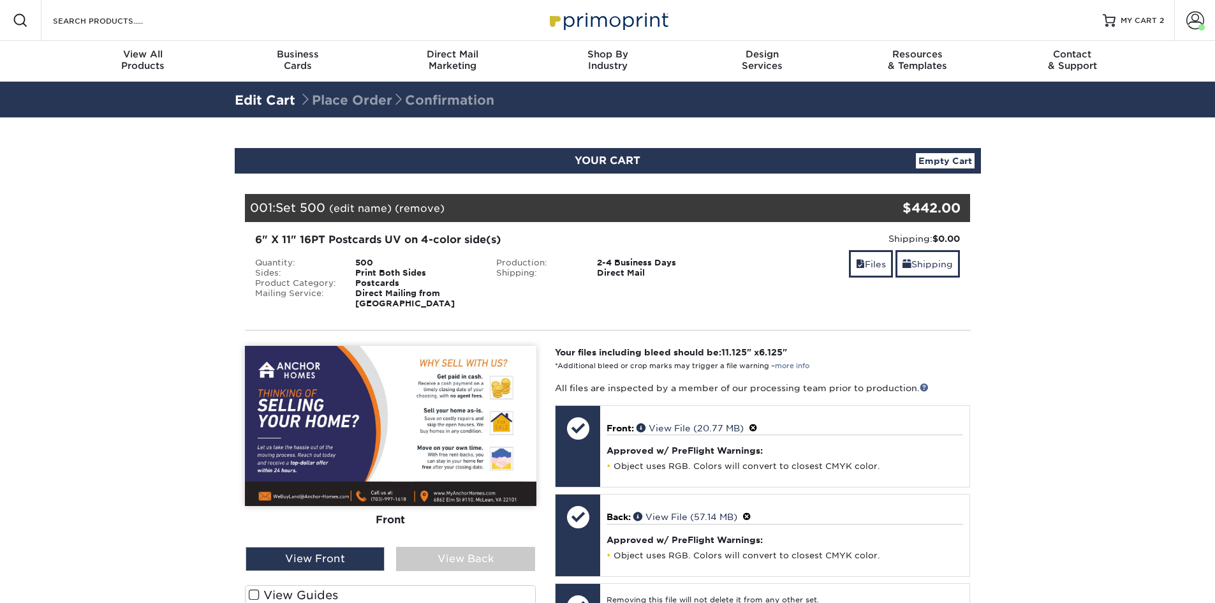
click at [417, 206] on link "(remove)" at bounding box center [420, 208] width 50 height 12
click at [654, 207] on link "Yes" at bounding box center [656, 208] width 18 height 12
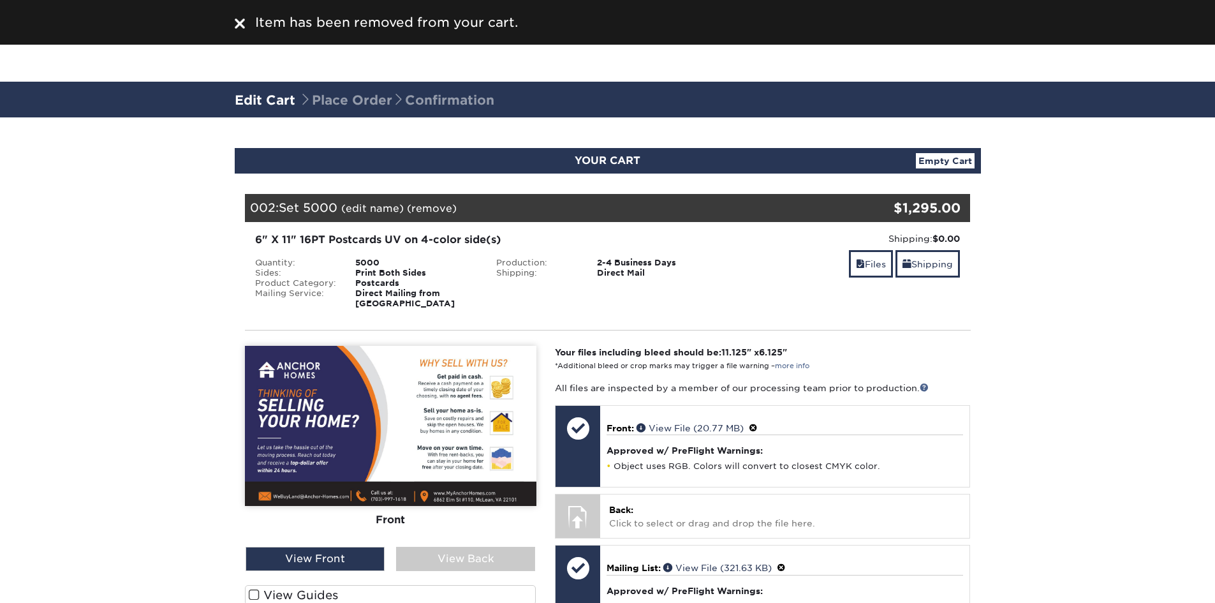
scroll to position [319, 0]
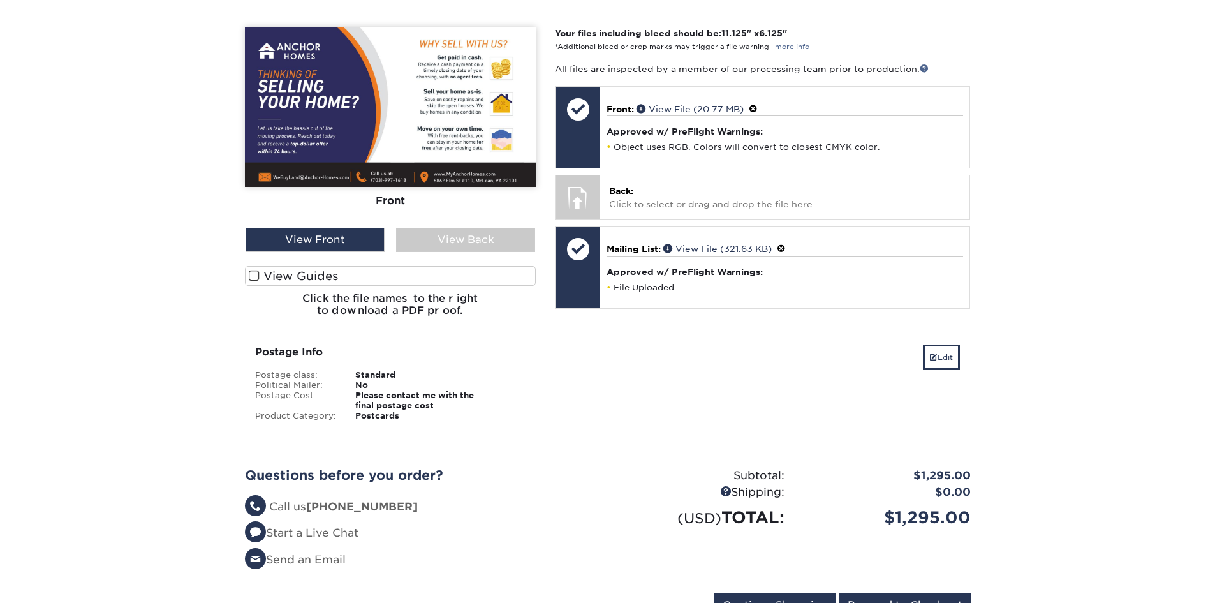
drag, startPoint x: 144, startPoint y: 385, endPoint x: 520, endPoint y: 329, distance: 380.4
click at [144, 385] on section "YOUR CART Empty Cart Your Cart is Empty View Account Active Orders Order Histor…" at bounding box center [607, 230] width 1215 height 865
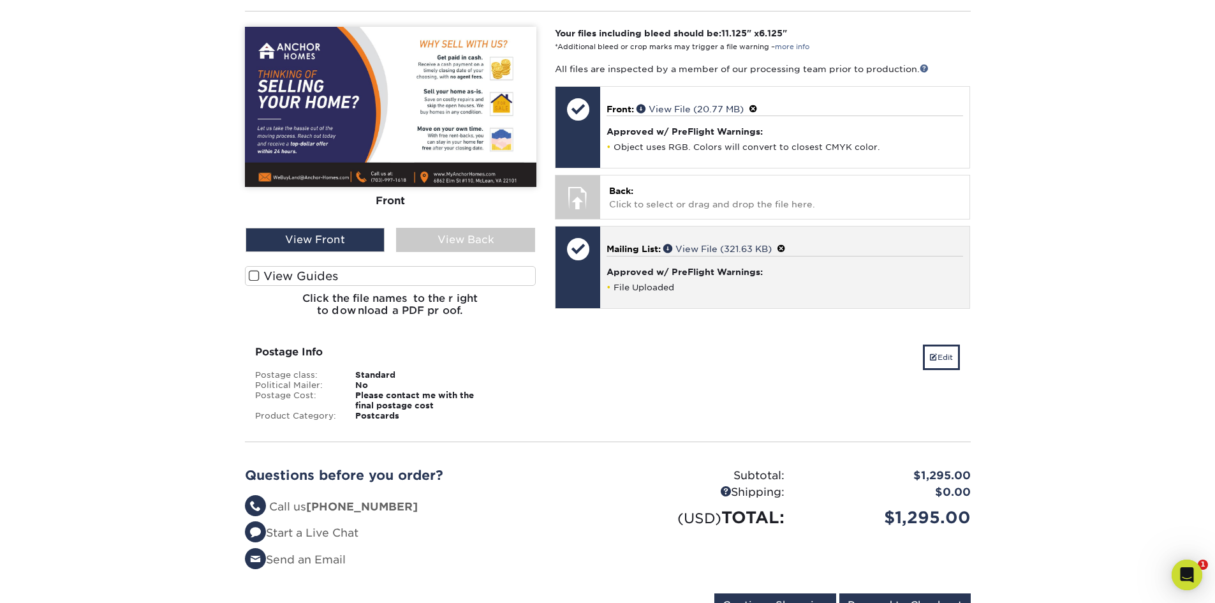
scroll to position [0, 0]
click at [785, 244] on span at bounding box center [781, 249] width 9 height 10
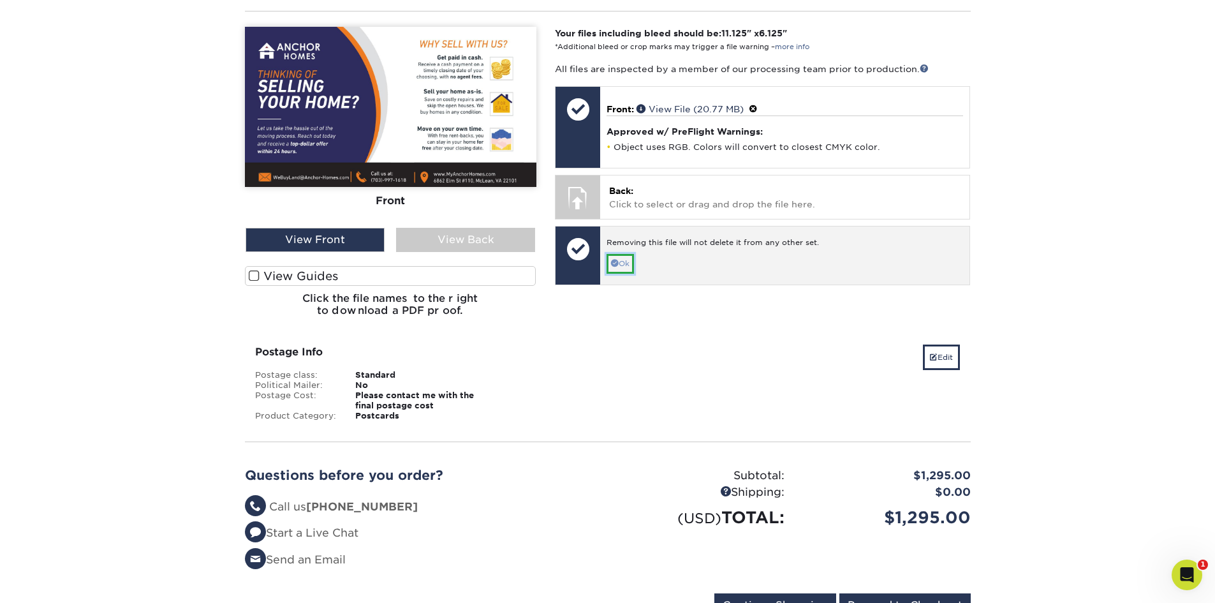
click at [626, 254] on link "Ok" at bounding box center [620, 264] width 27 height 20
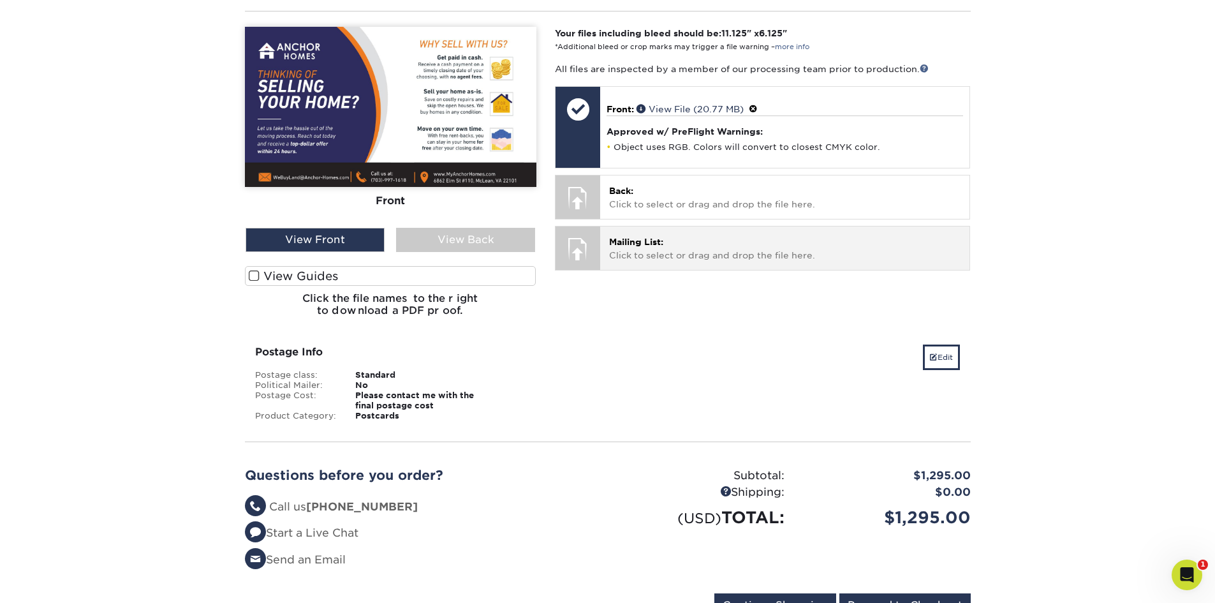
click at [633, 245] on p "Mailing List: Click to select or drag and drop the file here." at bounding box center [784, 248] width 351 height 26
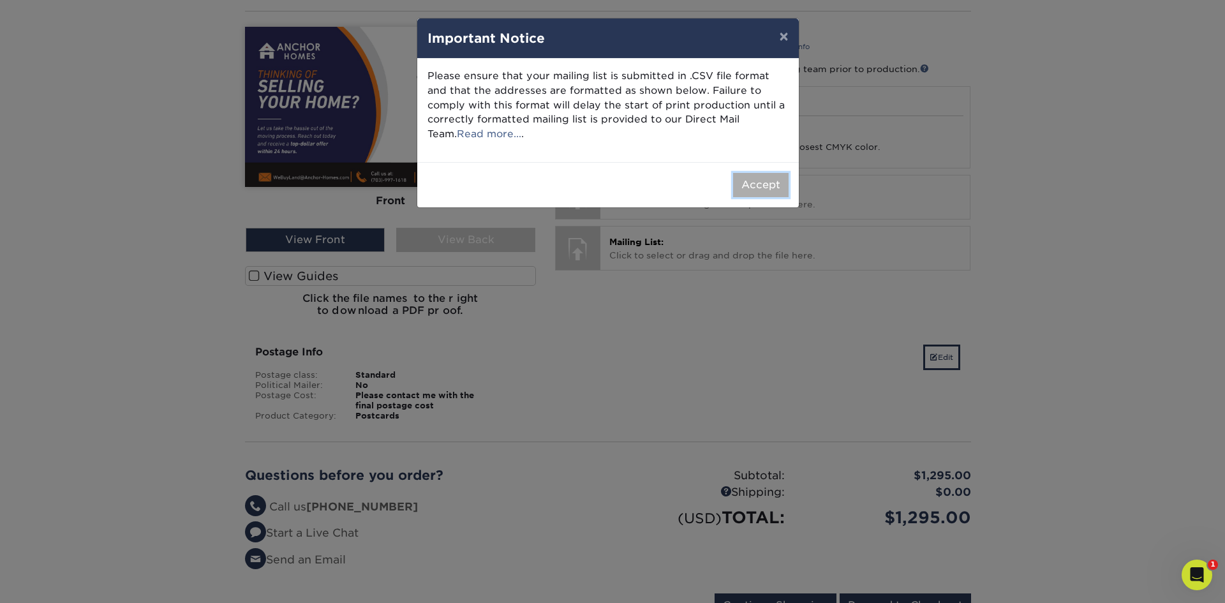
click at [766, 185] on button "Accept" at bounding box center [760, 185] width 55 height 24
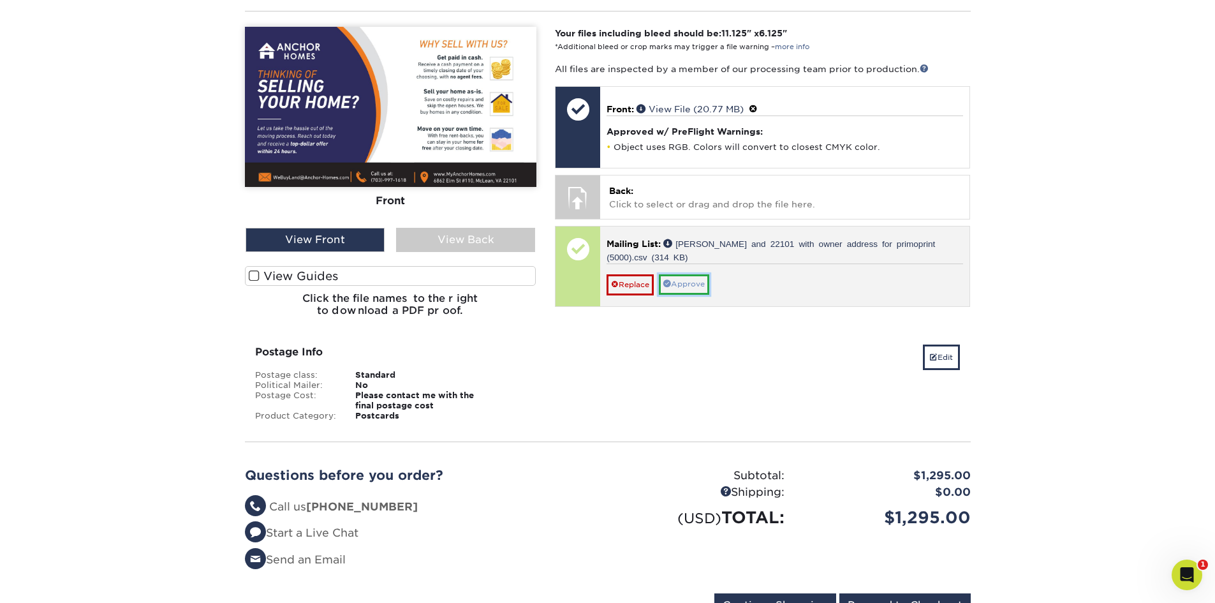
click at [695, 274] on link "Approve" at bounding box center [684, 284] width 50 height 20
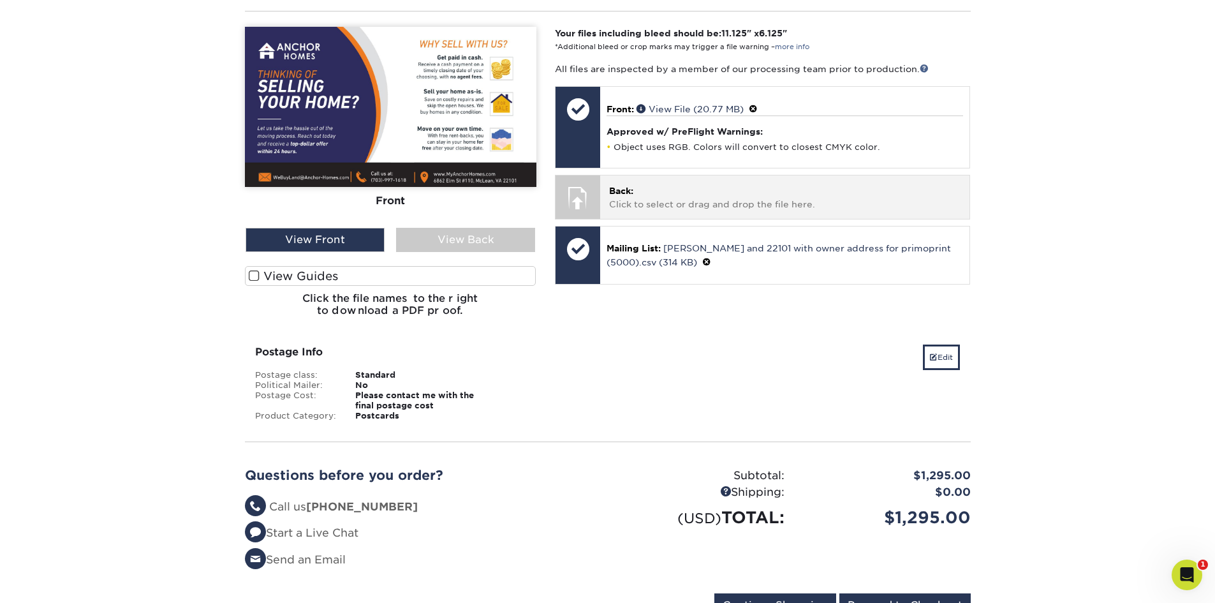
click at [666, 184] on p "Back: Click to select or drag and drop the file here." at bounding box center [784, 197] width 351 height 26
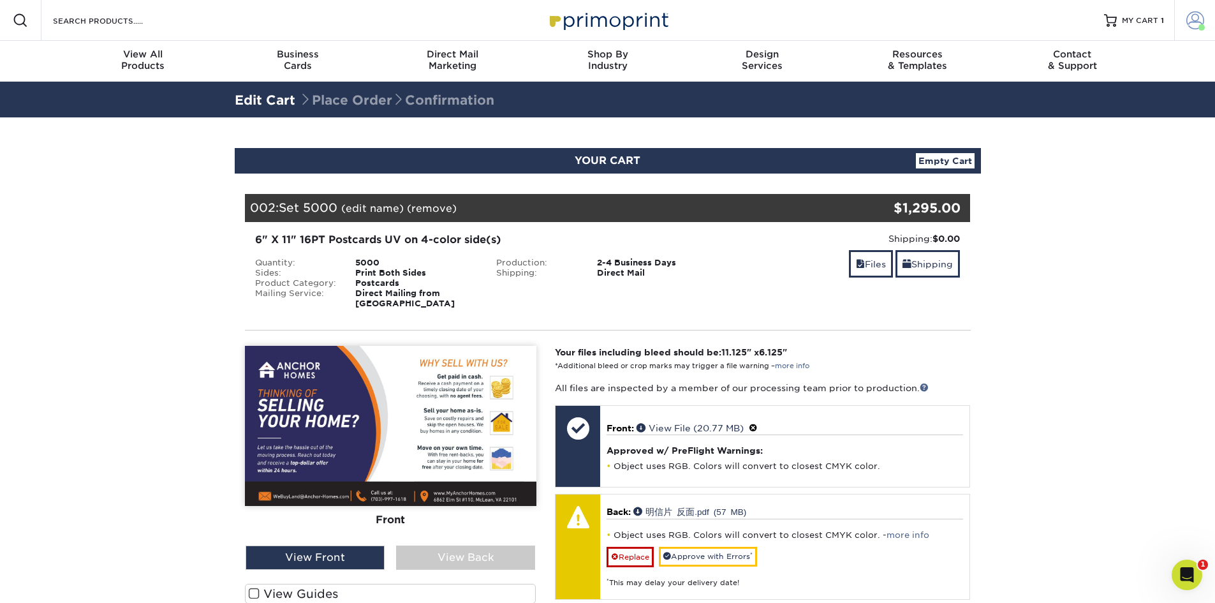
click at [1189, 21] on span at bounding box center [1195, 20] width 18 height 18
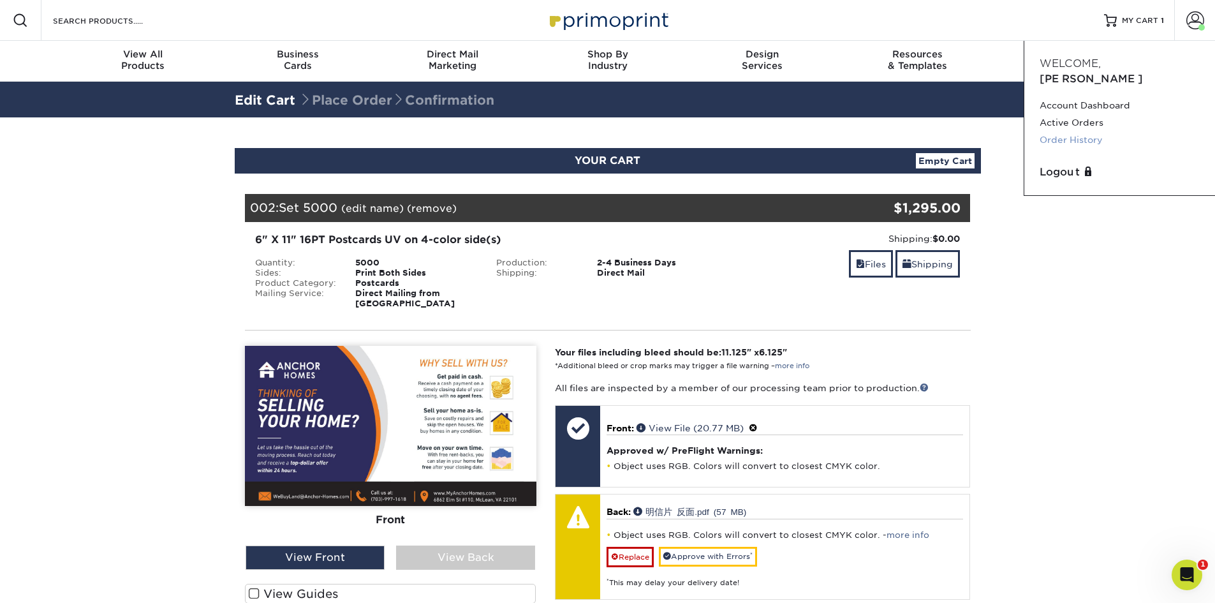
click at [1087, 131] on link "Order History" at bounding box center [1120, 139] width 160 height 17
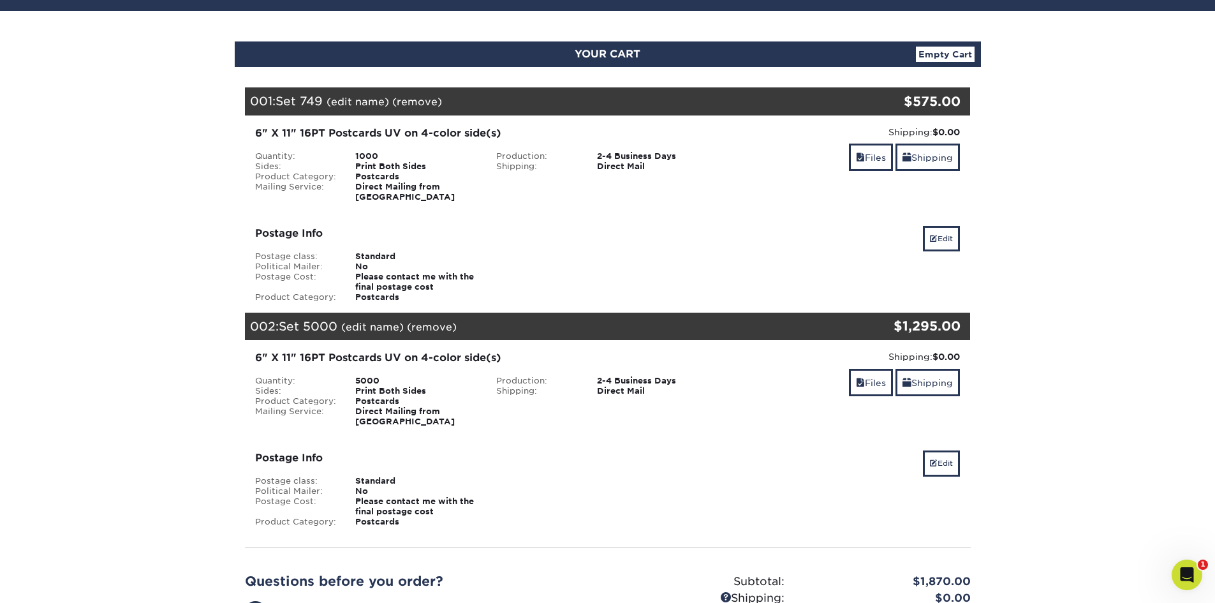
scroll to position [212, 0]
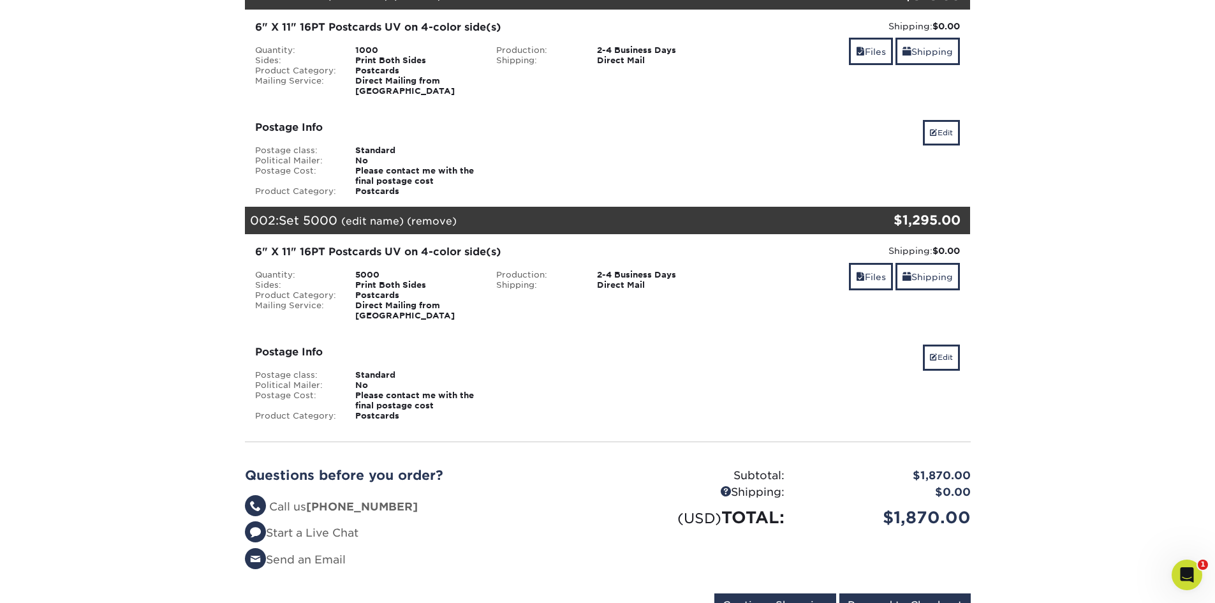
click at [1049, 410] on section "YOUR CART Empty Cart Your Cart is Empty View Account Active Orders Order Histor…" at bounding box center [607, 284] width 1215 height 758
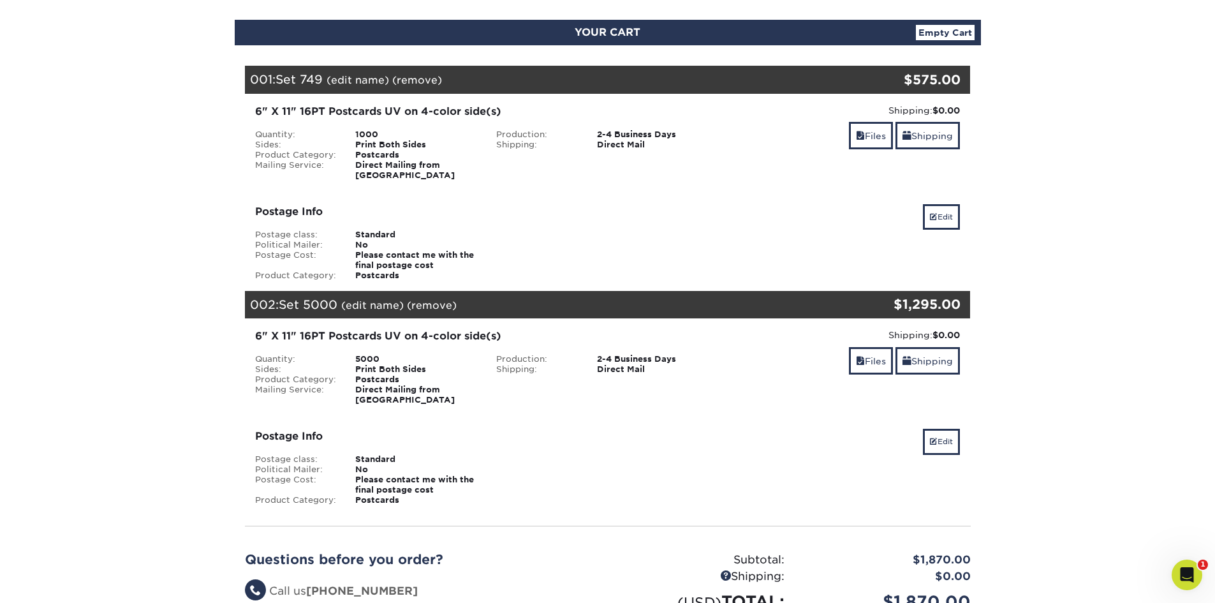
scroll to position [107, 0]
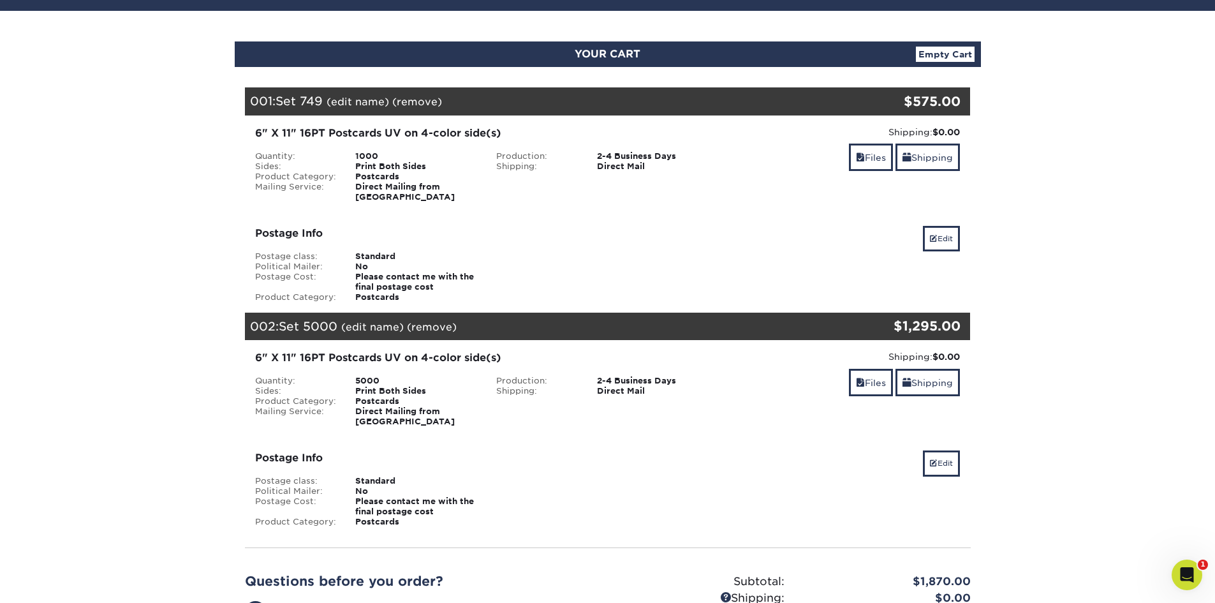
click at [156, 342] on section "YOUR CART Empty Cart Your Cart is Empty View Account Active Orders Order Histor…" at bounding box center [607, 390] width 1215 height 758
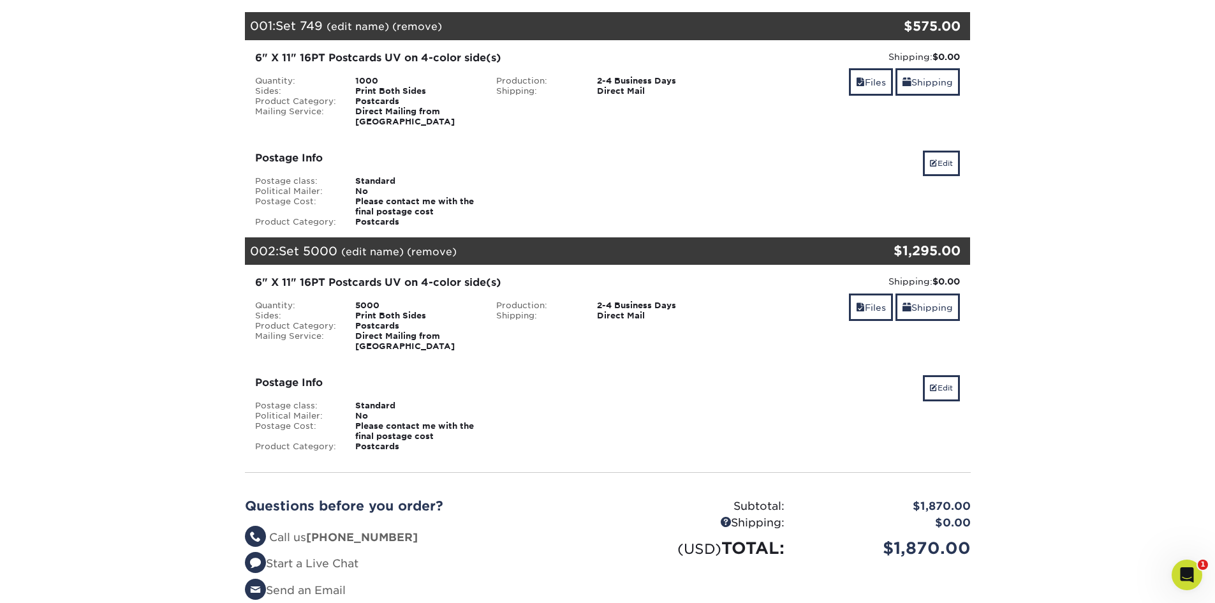
scroll to position [212, 0]
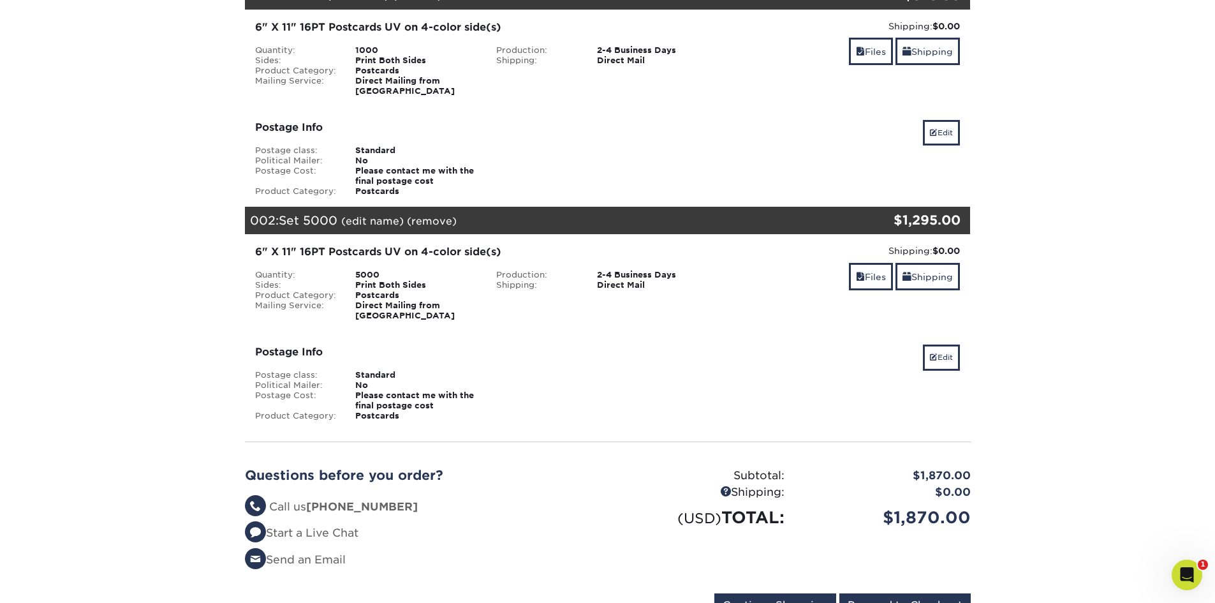
click at [459, 551] on div "Questions before you order? Questions? Call us [PHONE_NUMBER] Start a Live Chat…" at bounding box center [421, 522] width 372 height 110
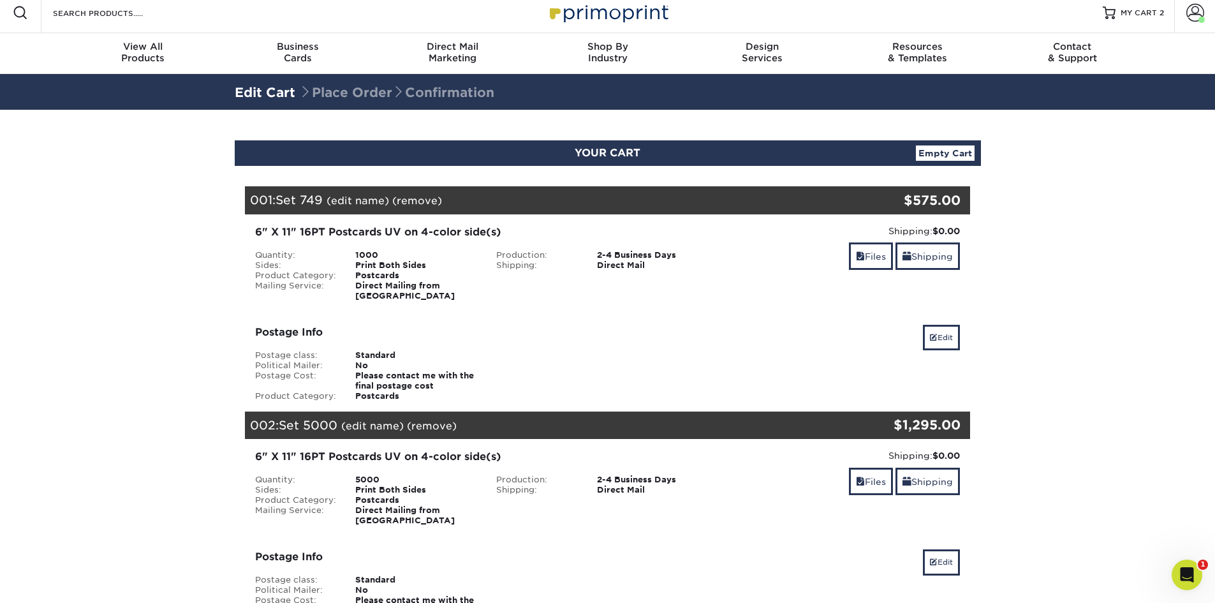
scroll to position [0, 0]
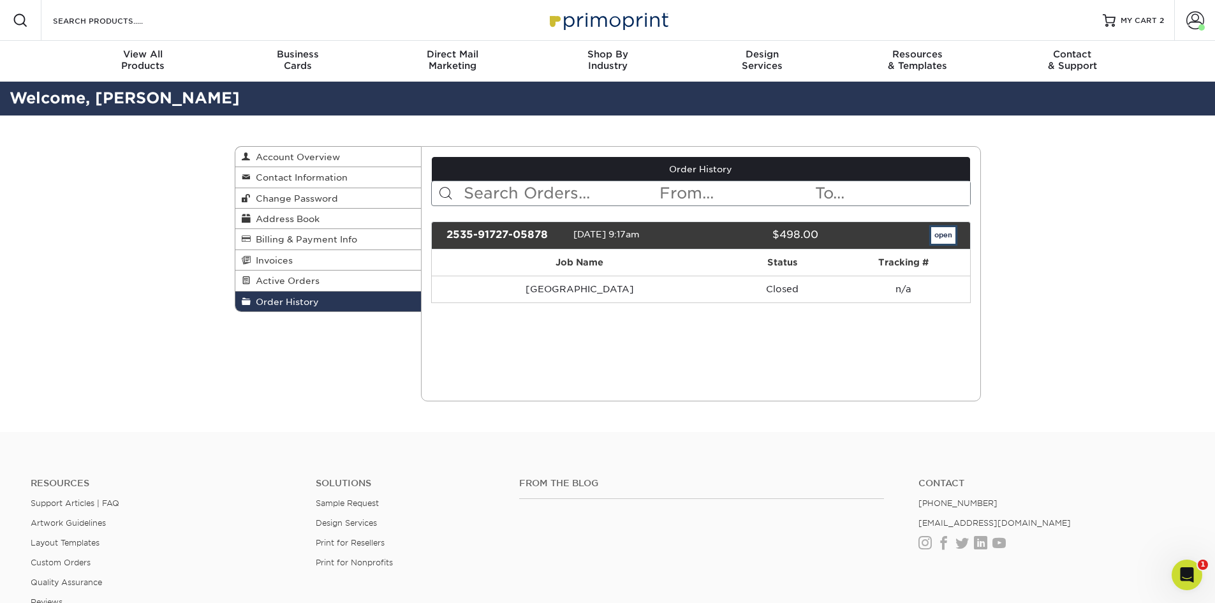
click at [945, 237] on link "open" at bounding box center [943, 235] width 24 height 17
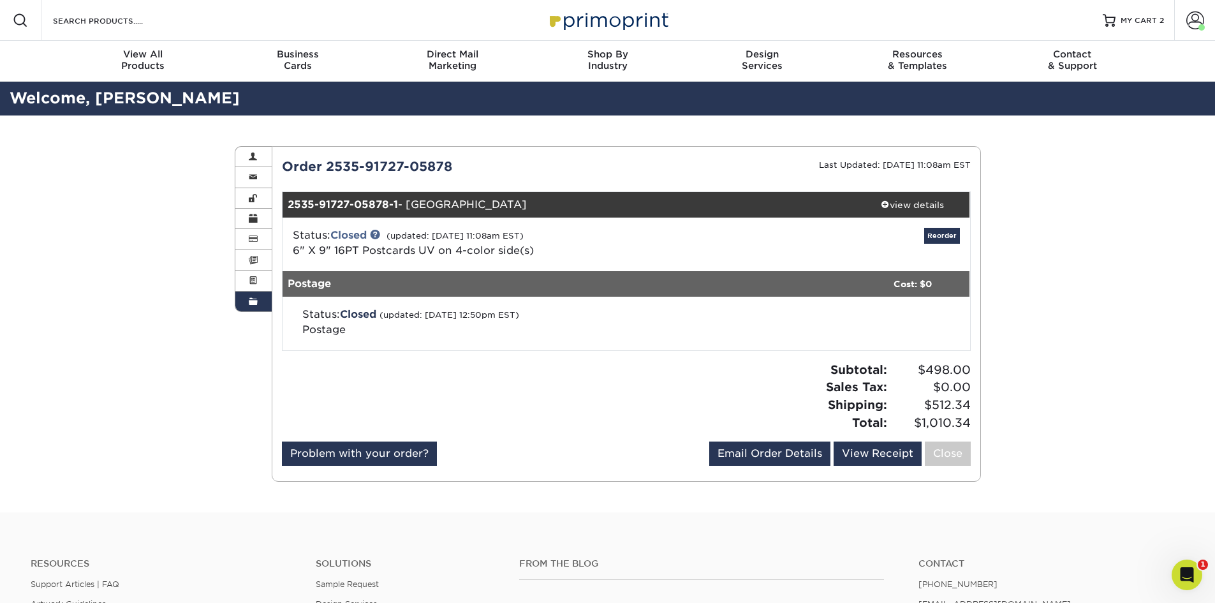
click at [1033, 379] on div "Order History Account Overview Contact Information Change Password Address Book…" at bounding box center [607, 313] width 1215 height 397
click at [936, 207] on div "view details" at bounding box center [912, 204] width 115 height 13
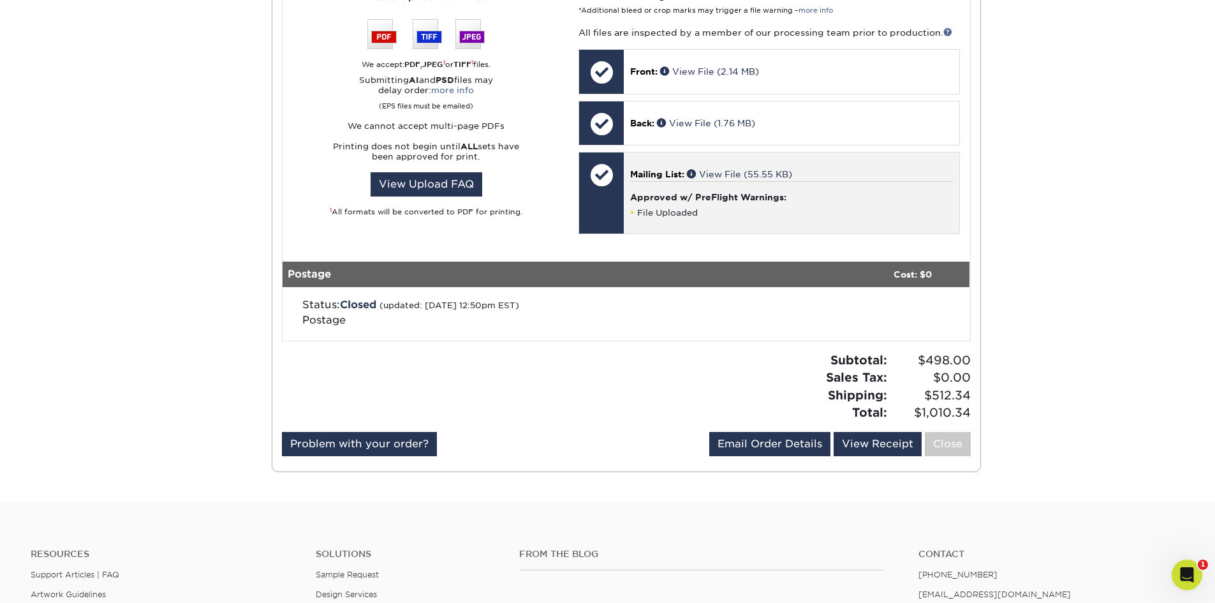
scroll to position [744, 0]
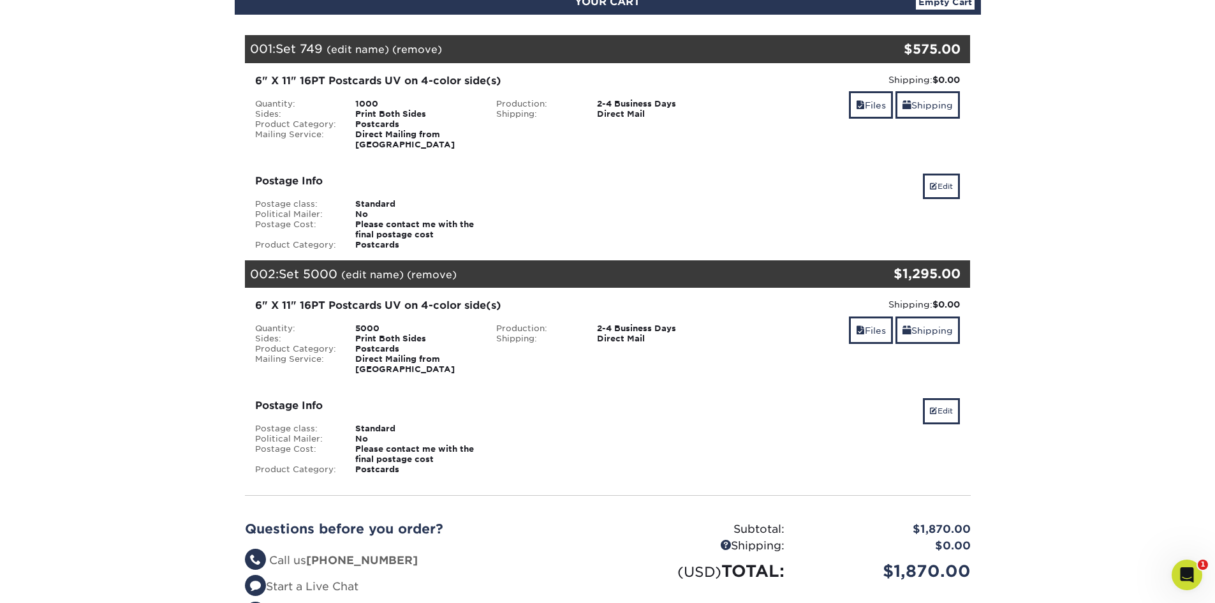
scroll to position [160, 0]
